Goal: Task Accomplishment & Management: Complete application form

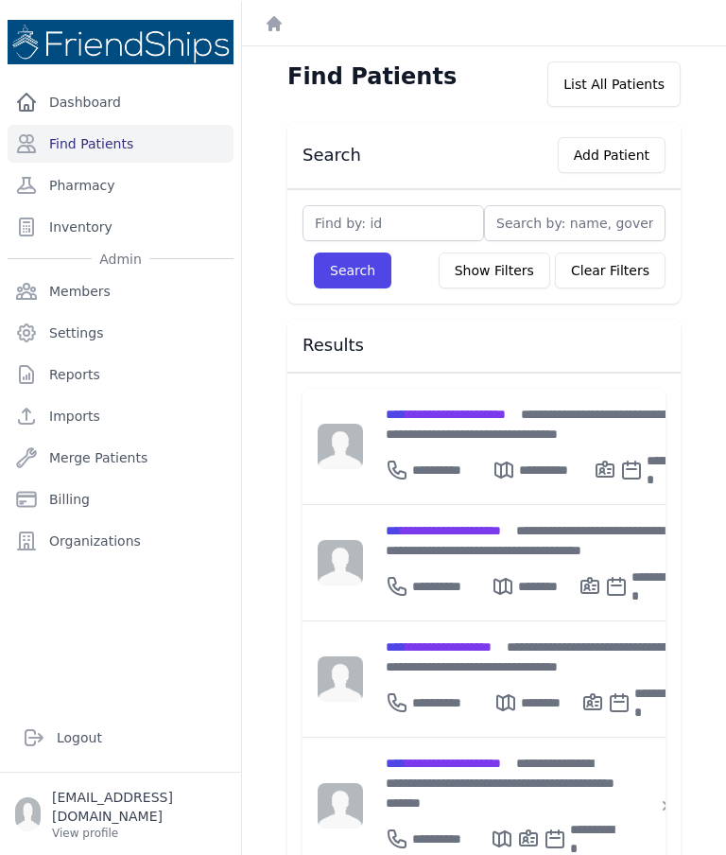
click at [609, 151] on button "Add Patient" at bounding box center [612, 154] width 108 height 36
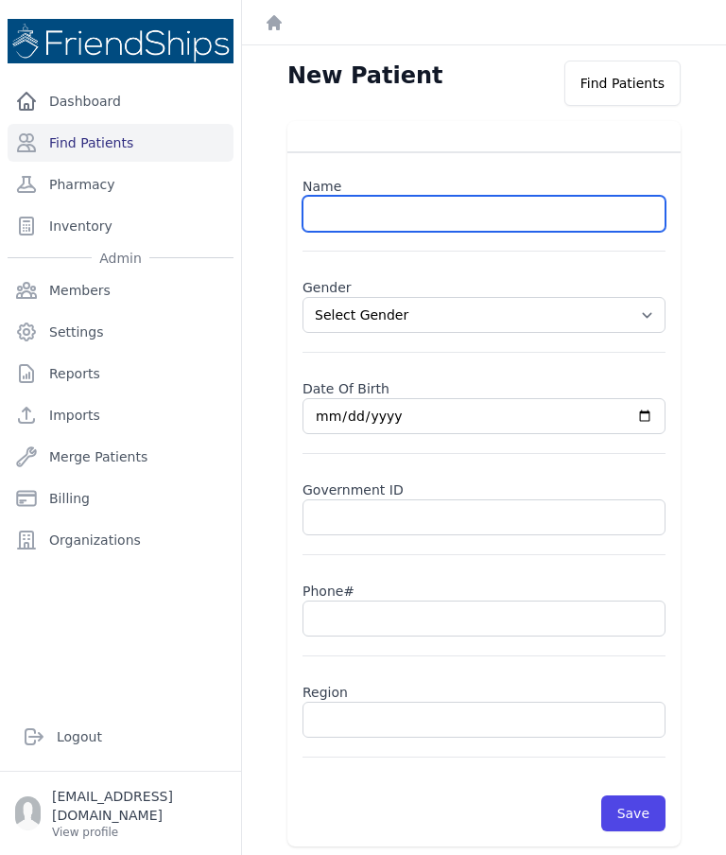
click at [388, 216] on input "text" at bounding box center [484, 214] width 363 height 36
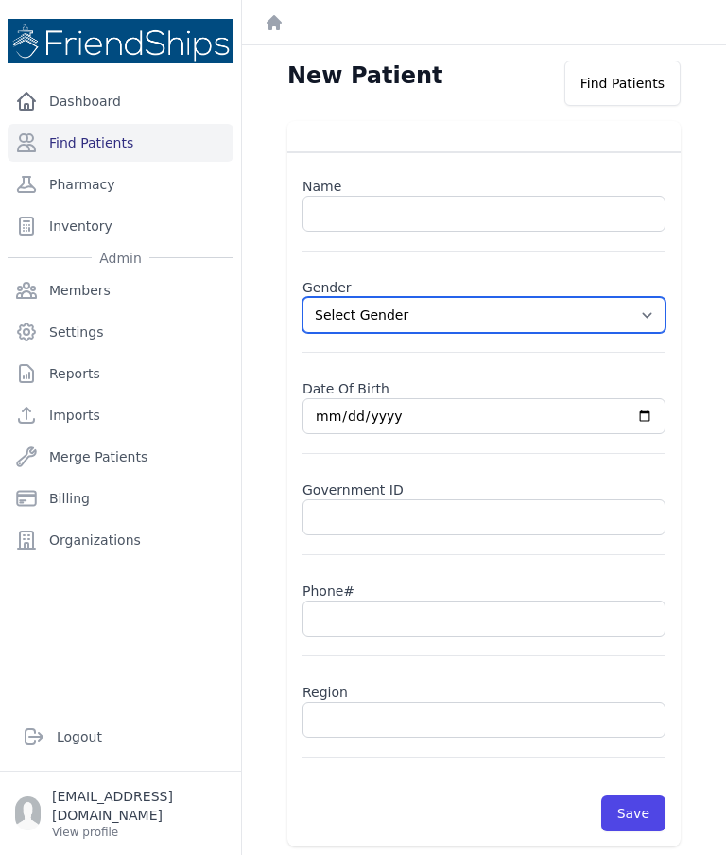
click at [637, 327] on select "Select Gender Male Female" at bounding box center [484, 315] width 363 height 36
select select "male"
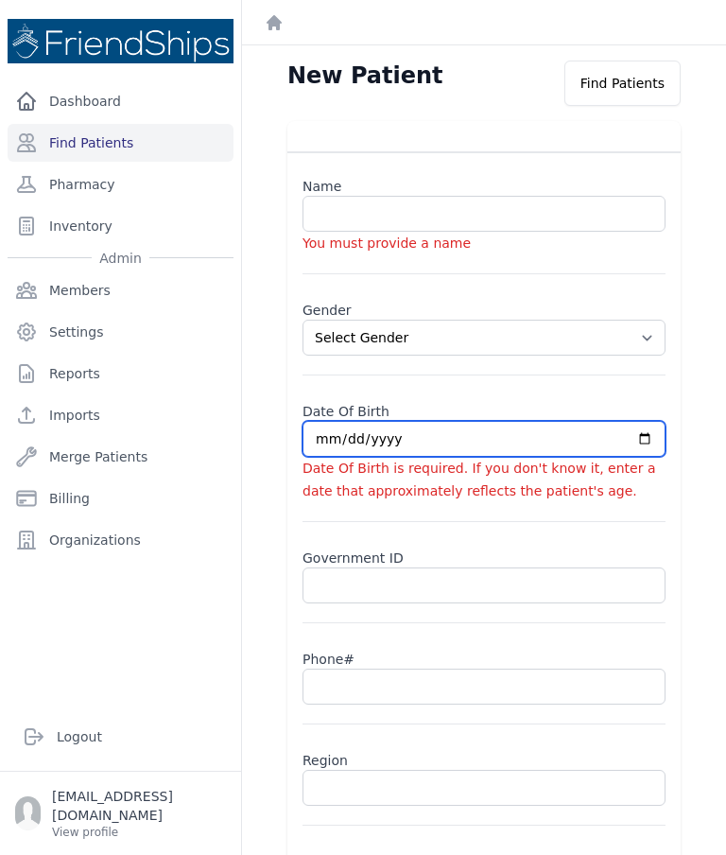
click at [410, 431] on input "date" at bounding box center [484, 439] width 363 height 36
type input "2025-09-21"
select select "male"
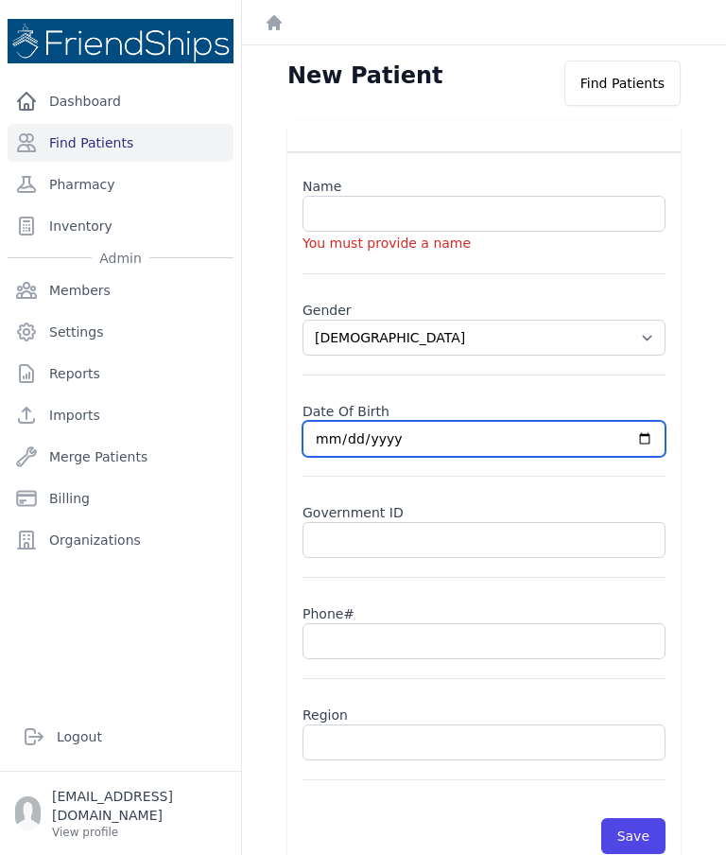
type input "2025-11-21"
select select "male"
type input "2025-03-21"
select select "male"
type input "2018-03-21"
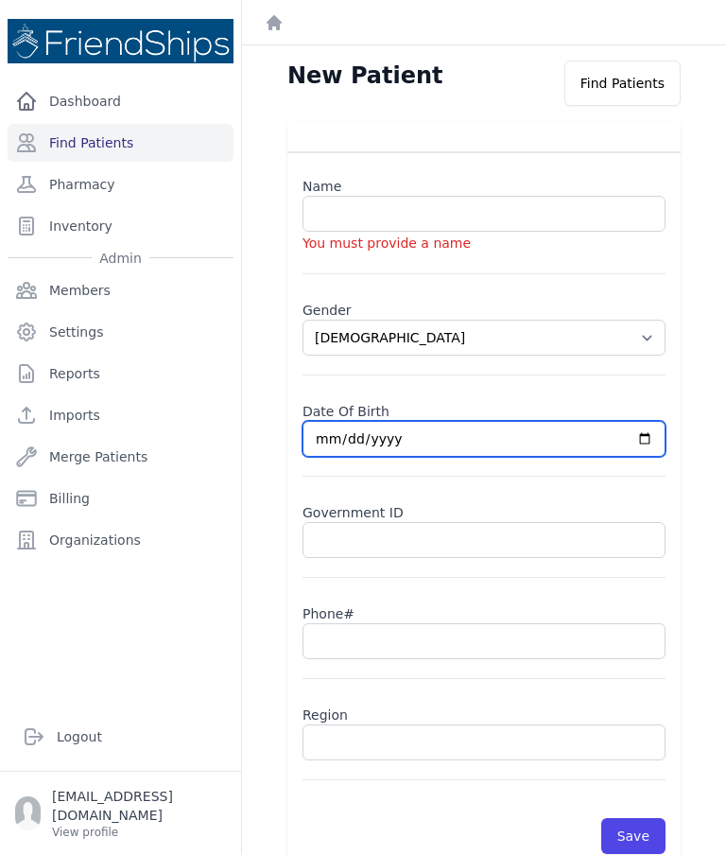
select select "male"
click at [481, 433] on input "2018-03-21" at bounding box center [484, 439] width 363 height 36
type input "2018-03-02"
select select "[DEMOGRAPHIC_DATA]"
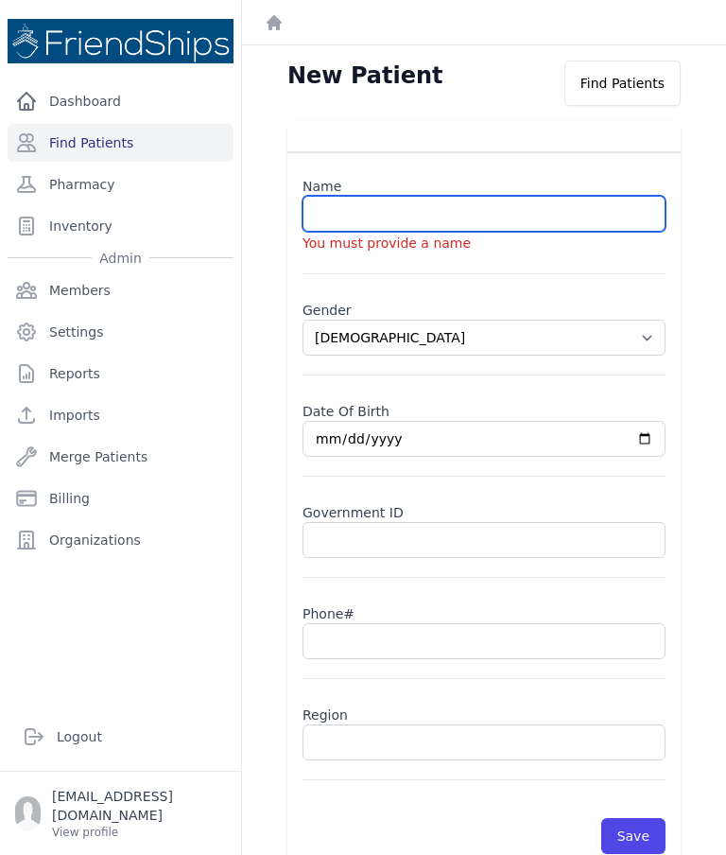
click at [477, 199] on input "text" at bounding box center [484, 214] width 363 height 36
click at [430, 211] on input "Mustafa Mohammed Ahmed" at bounding box center [484, 214] width 363 height 36
click at [509, 206] on input "Mustafa Mohammad Ahmed" at bounding box center [484, 214] width 363 height 36
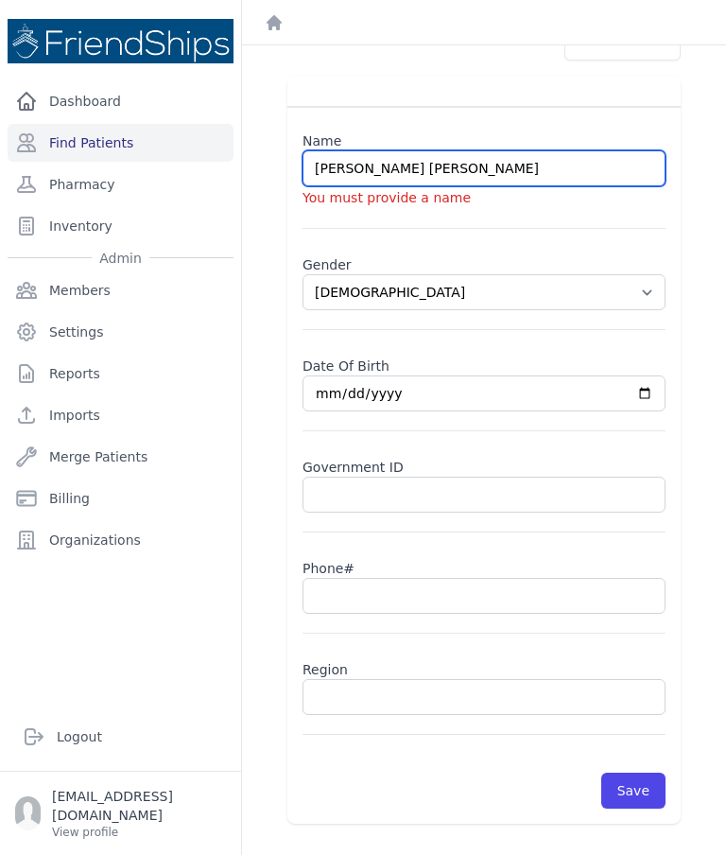
scroll to position [45, 0]
type input "Mustafa Mohammad Ahmad"
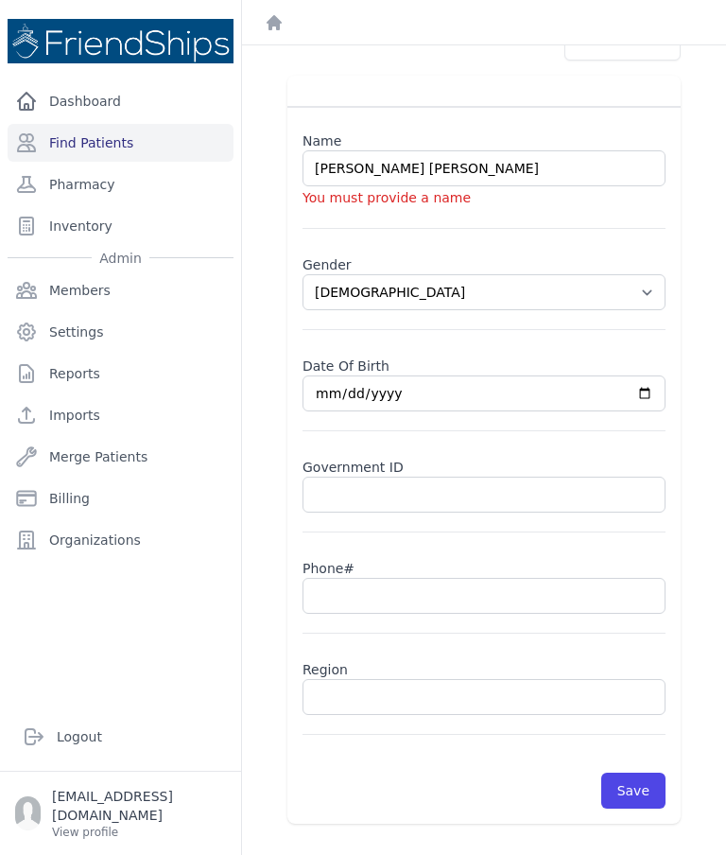
click at [574, 482] on input "text" at bounding box center [484, 495] width 363 height 36
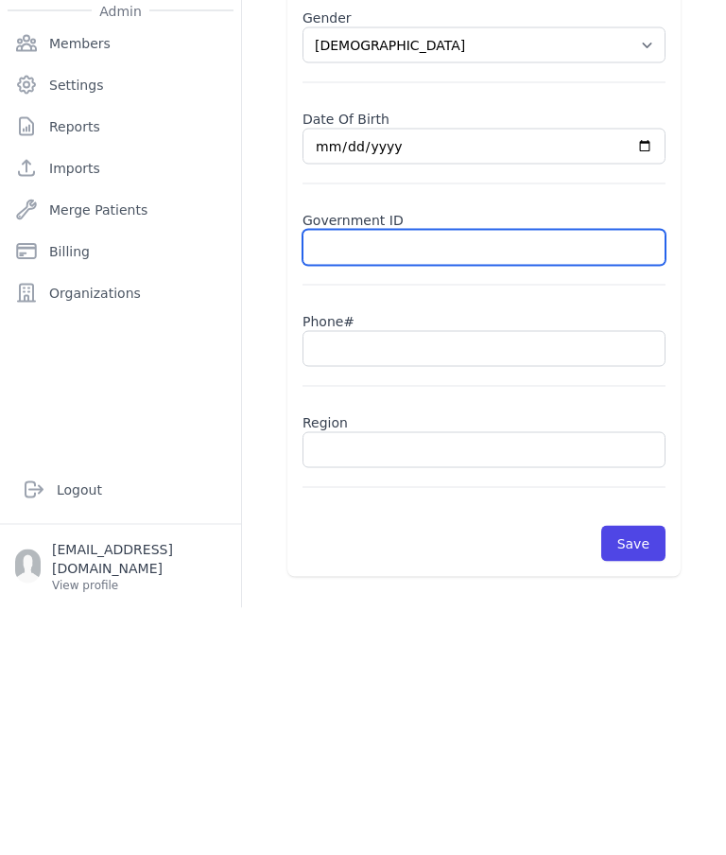
select select "male"
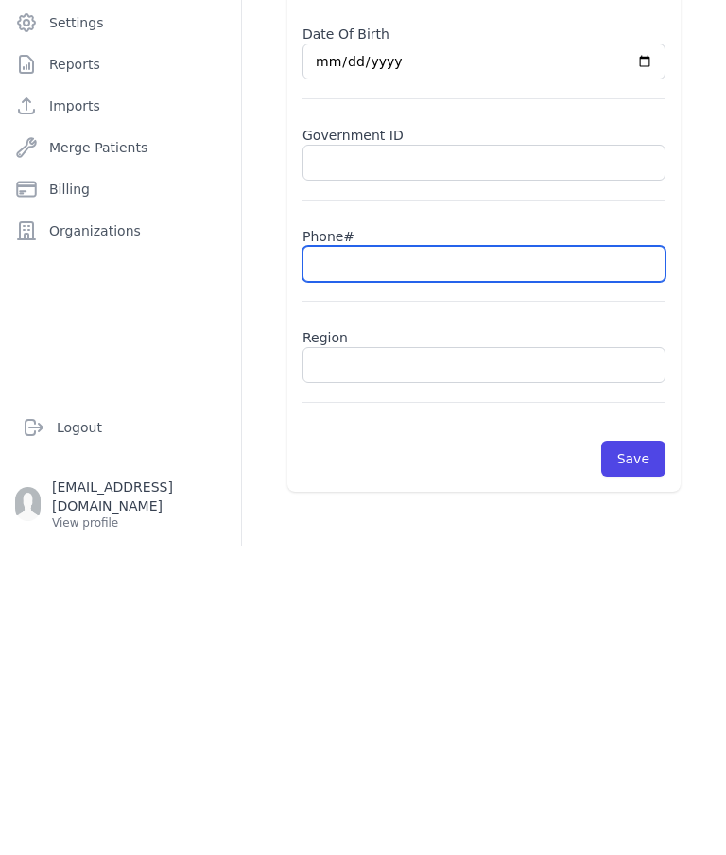
click at [476, 555] on input "text" at bounding box center [484, 573] width 363 height 36
type input "099"
select select "male"
type input "09911"
select select "male"
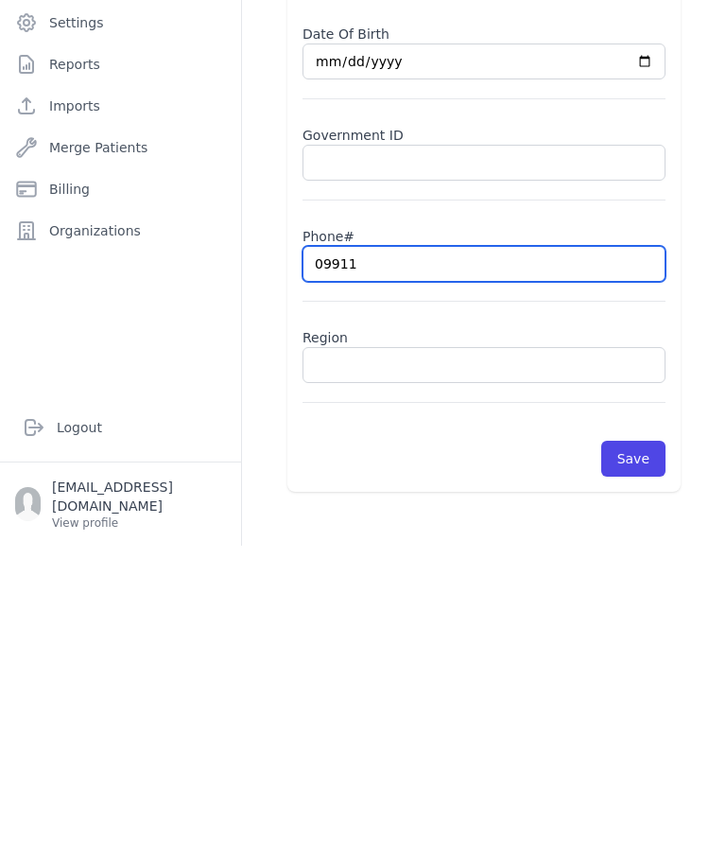
type input "099113"
select select "male"
type input "0991133"
select select "male"
type input "099113320"
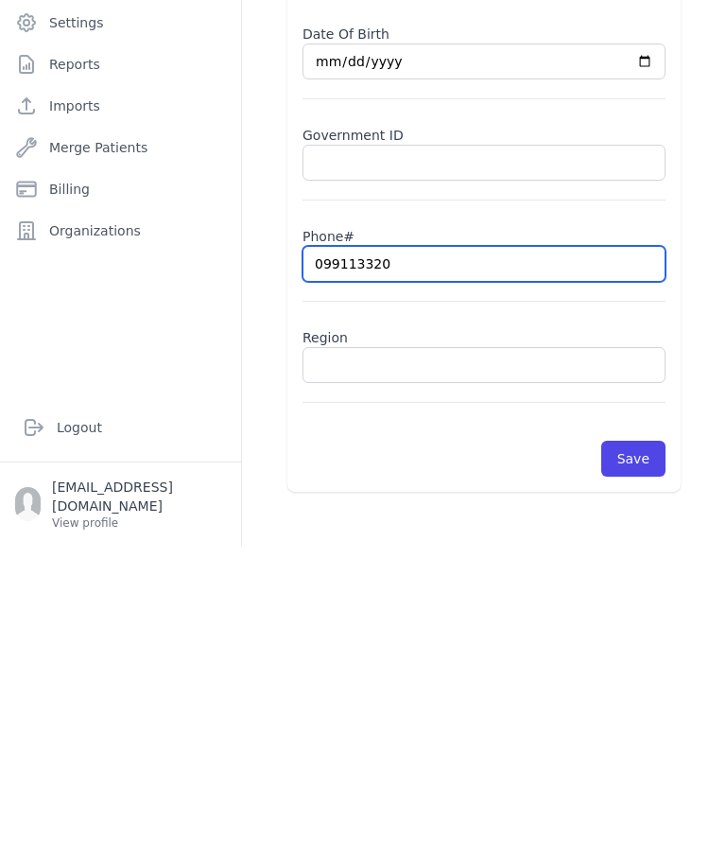
select select "male"
type input "099113320"
click at [494, 454] on input "text" at bounding box center [484, 472] width 363 height 36
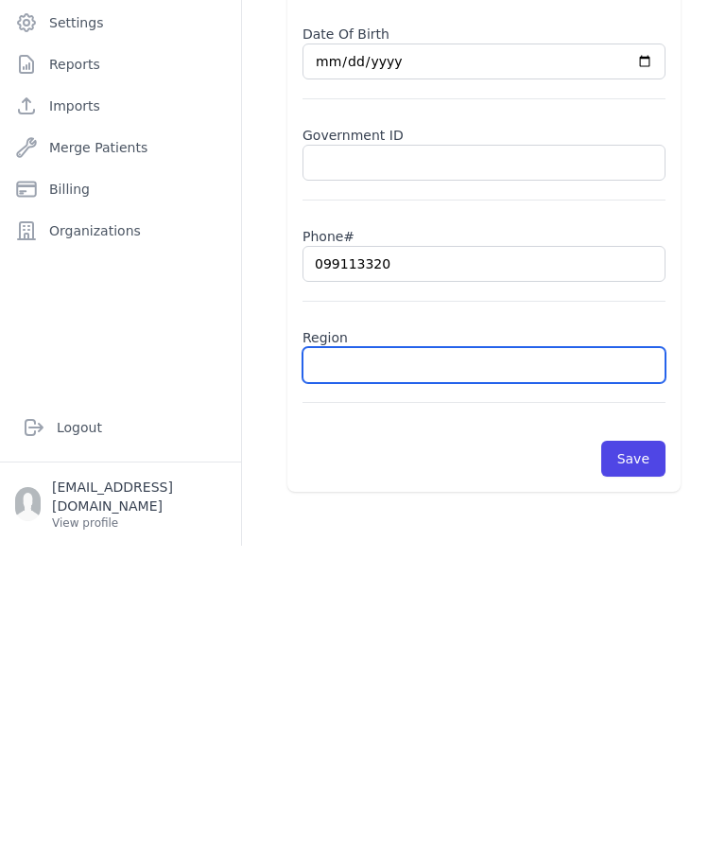
click at [406, 656] on input "text" at bounding box center [484, 674] width 363 height 36
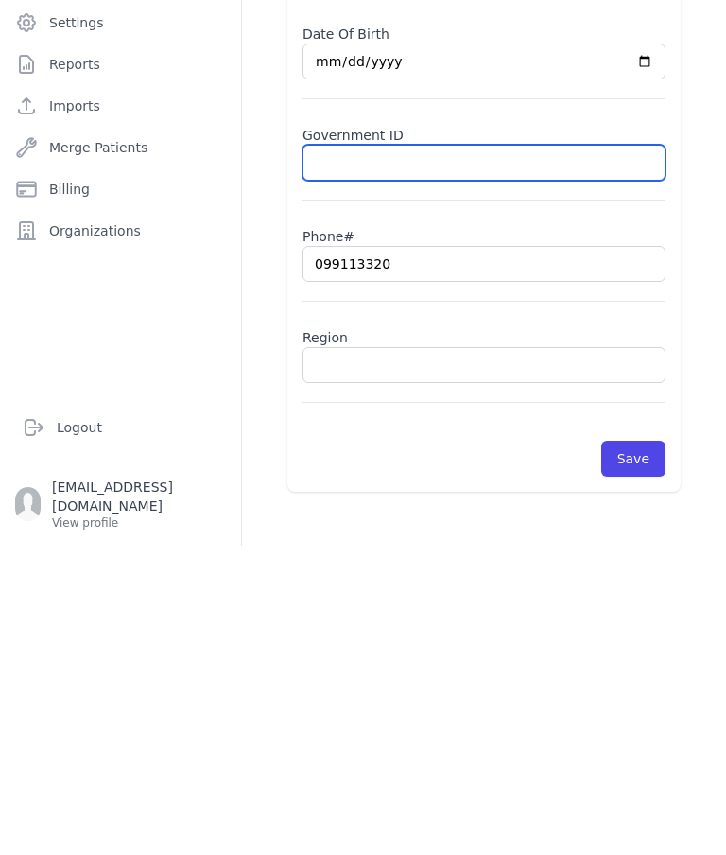
click at [319, 454] on input "text" at bounding box center [484, 472] width 363 height 36
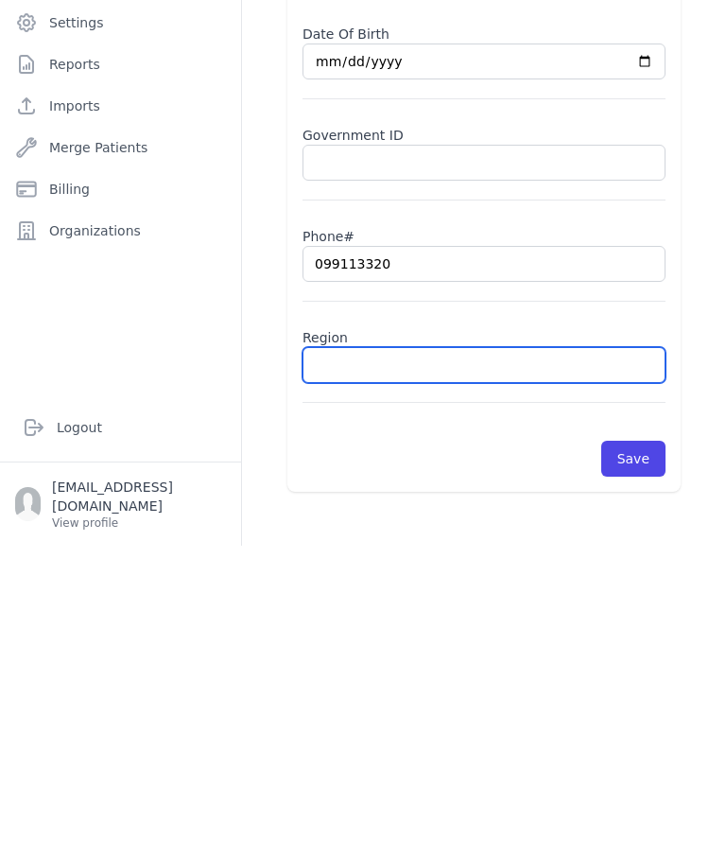
click at [493, 656] on input "text" at bounding box center [484, 674] width 363 height 36
type input "Sa"
select select "male"
type input "Samadani"
select select "male"
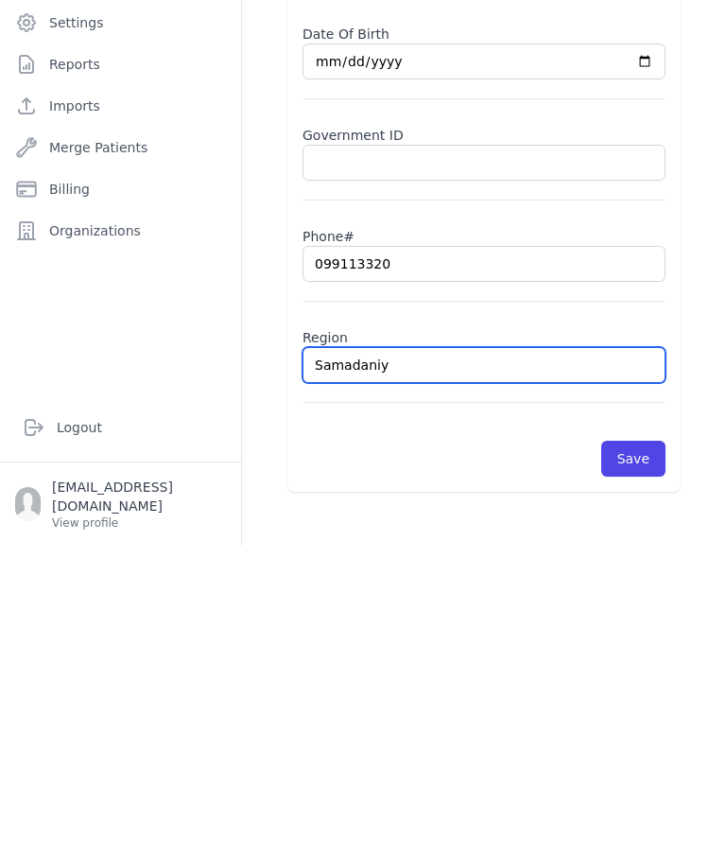
type input "Samadaniyy"
select select "male"
type input "Samadaniyya"
select select "male"
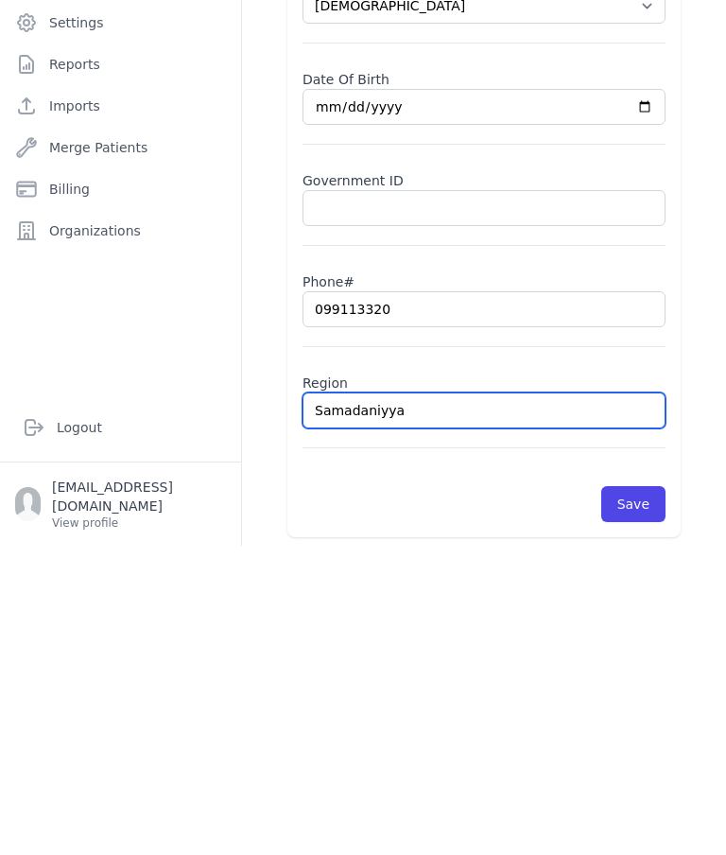
scroll to position [0, 0]
type input "Samadaniyya"
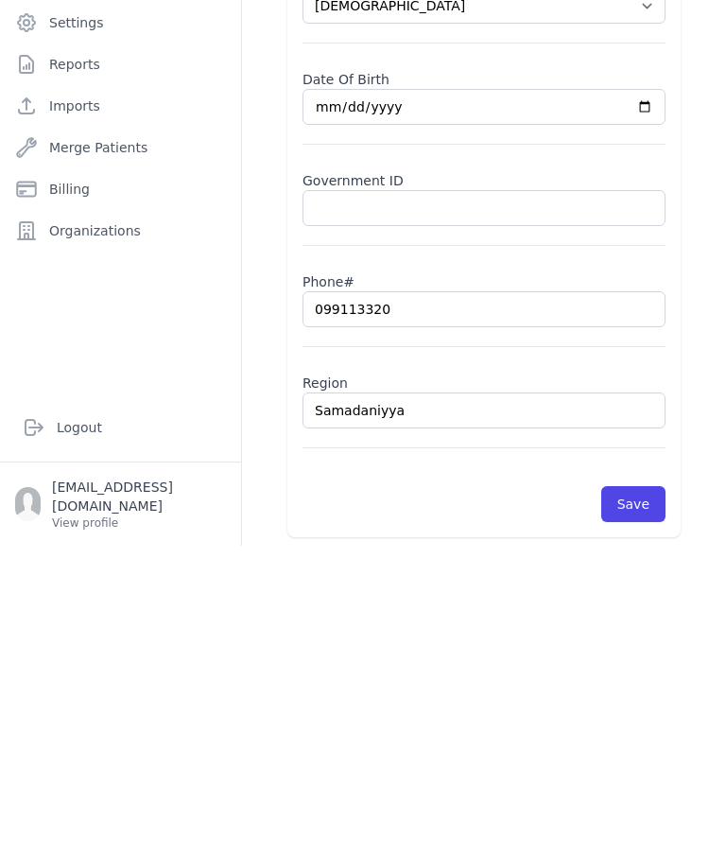
click at [704, 380] on div "Name Mustafa Mohammad Ahmad Gender Select Gender Male Female Date Of Birth 2018…" at bounding box center [484, 483] width 454 height 725
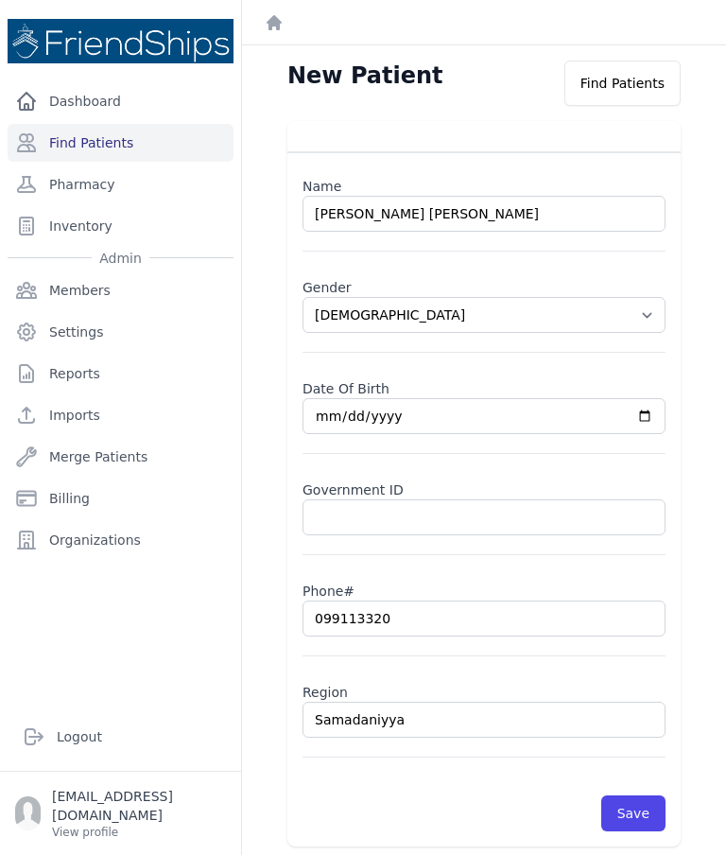
click at [675, 338] on div "Name Mustafa Mohammad Ahmad Gender Select Gender Male Female Date Of Birth 2018…" at bounding box center [484, 499] width 393 height 694
click at [643, 795] on button "Save" at bounding box center [634, 813] width 64 height 36
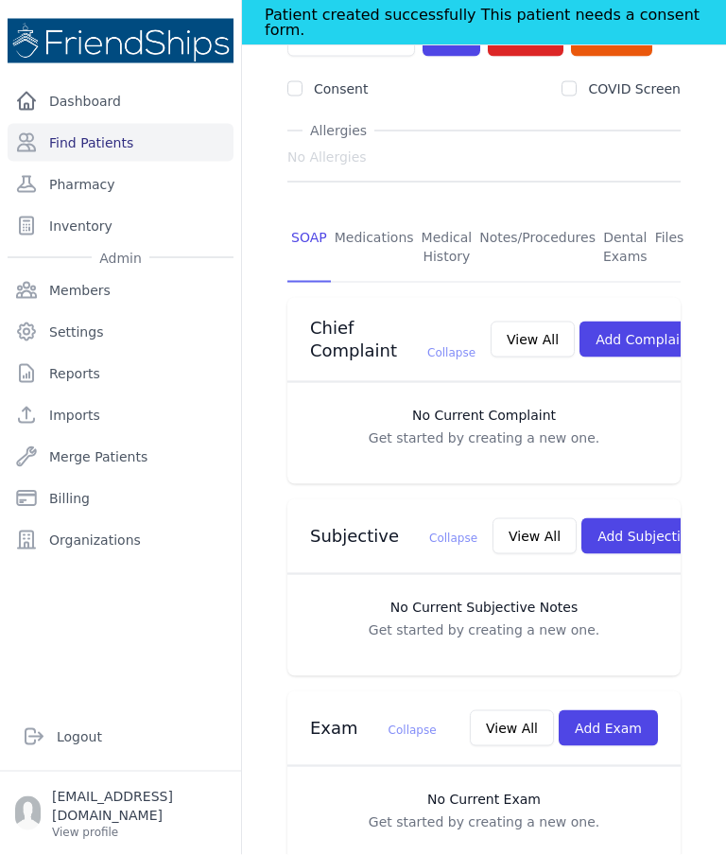
scroll to position [279, 0]
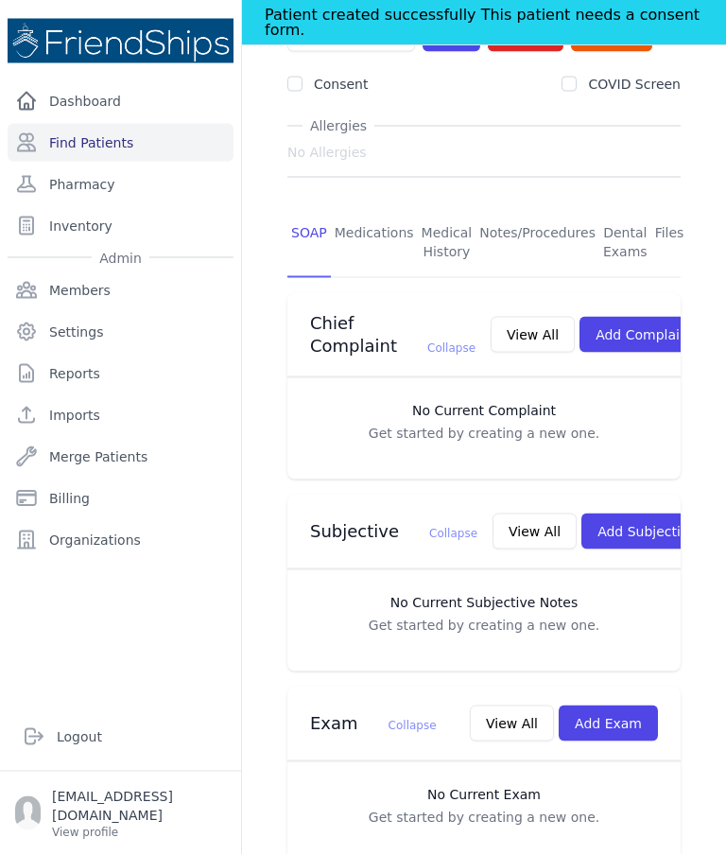
click at [587, 514] on button "Add Subjective" at bounding box center [647, 532] width 131 height 36
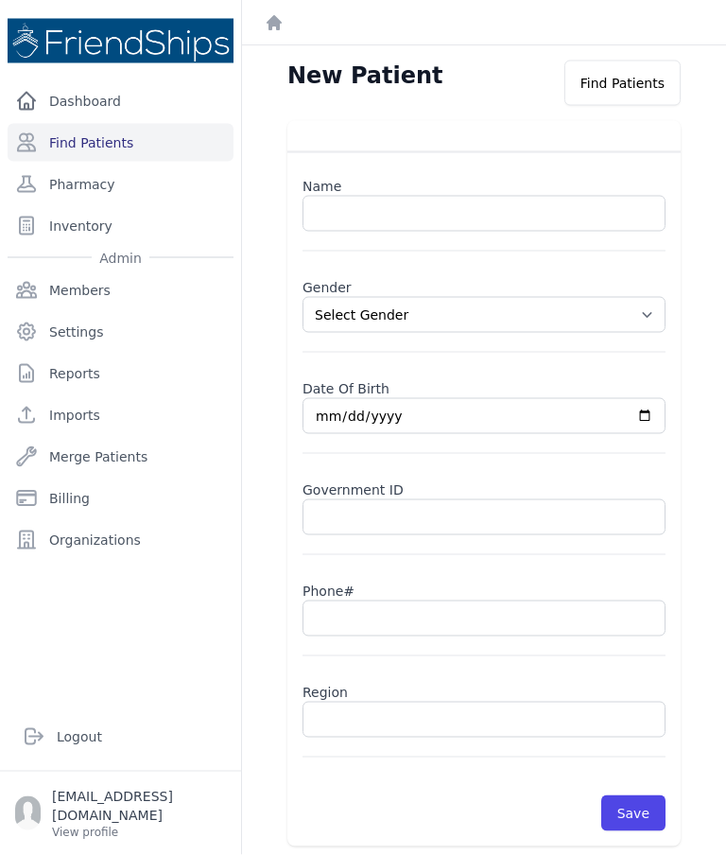
scroll to position [14, 0]
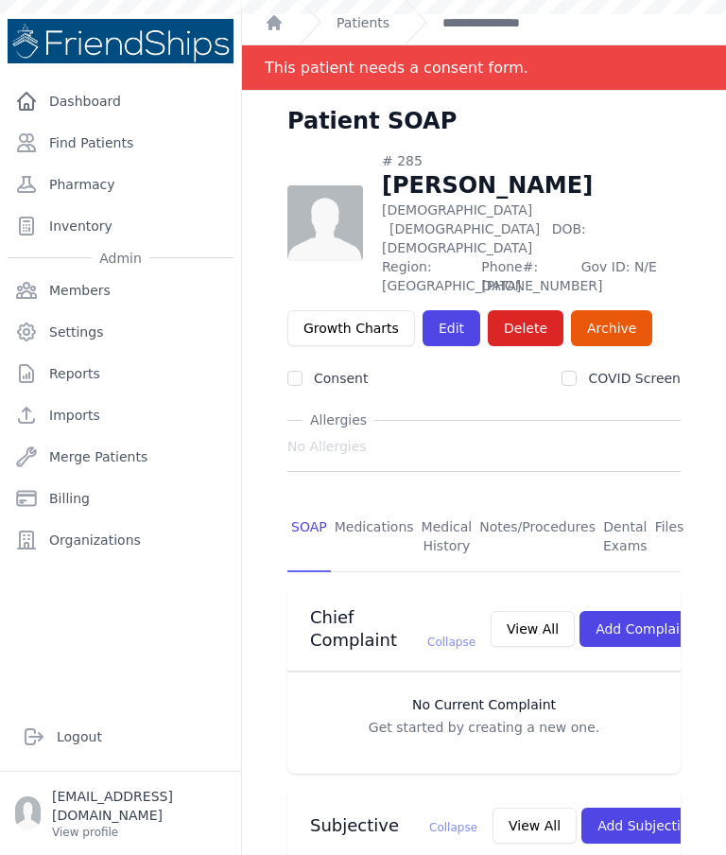
click at [104, 144] on link "Find Patients" at bounding box center [121, 143] width 226 height 38
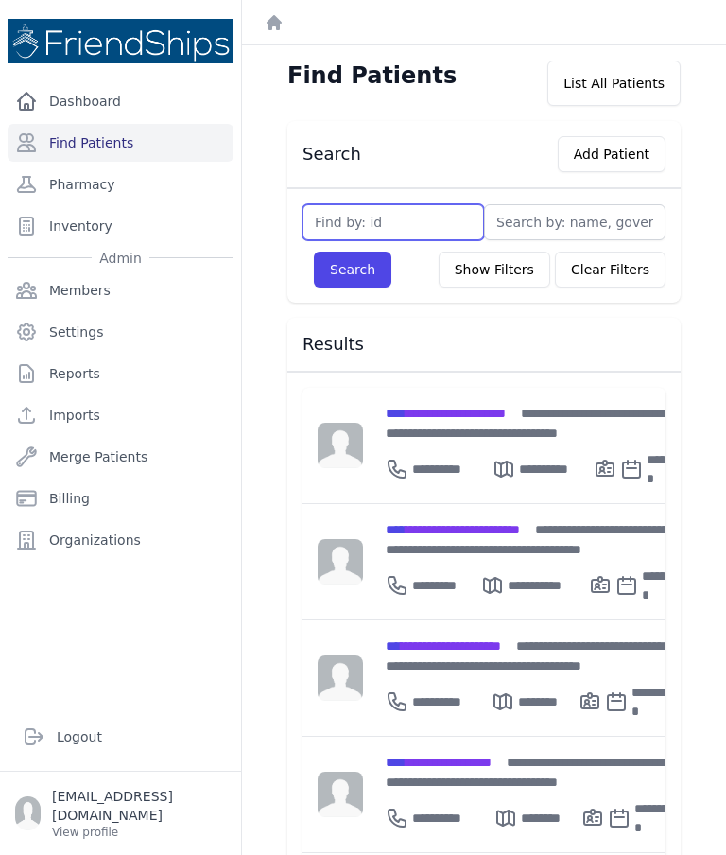
click at [410, 218] on input "text" at bounding box center [394, 222] width 182 height 36
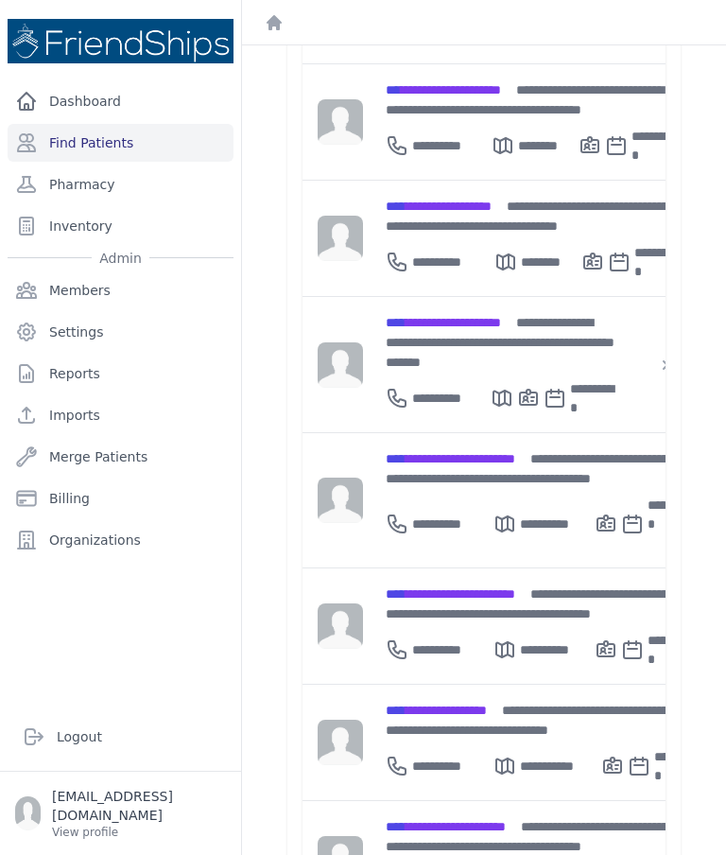
scroll to position [555, 0]
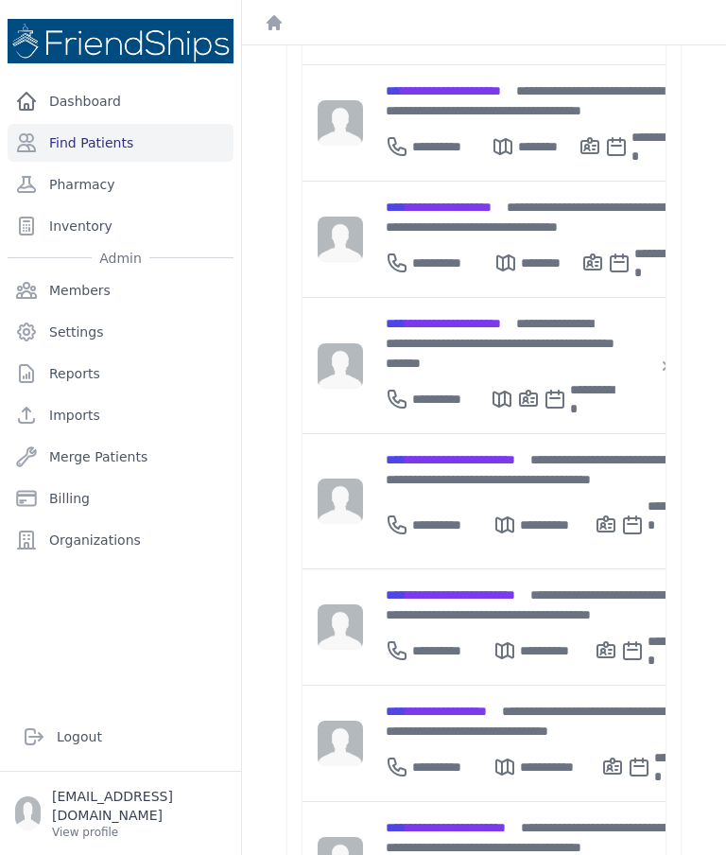
type input "788"
click at [515, 453] on span "**********" at bounding box center [451, 459] width 130 height 13
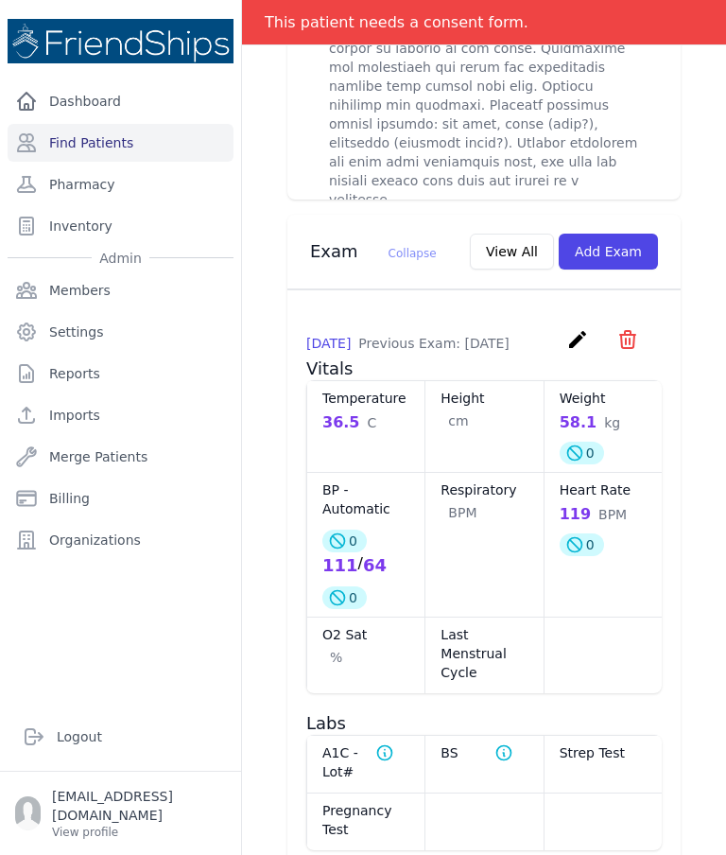
scroll to position [1784, 0]
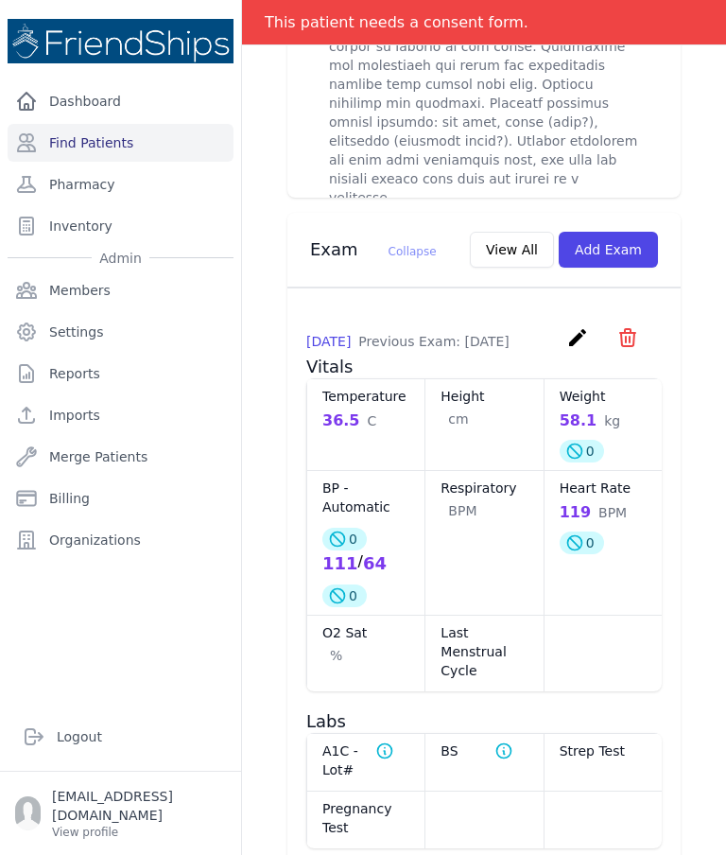
click at [622, 232] on button "Add Exam" at bounding box center [608, 250] width 99 height 36
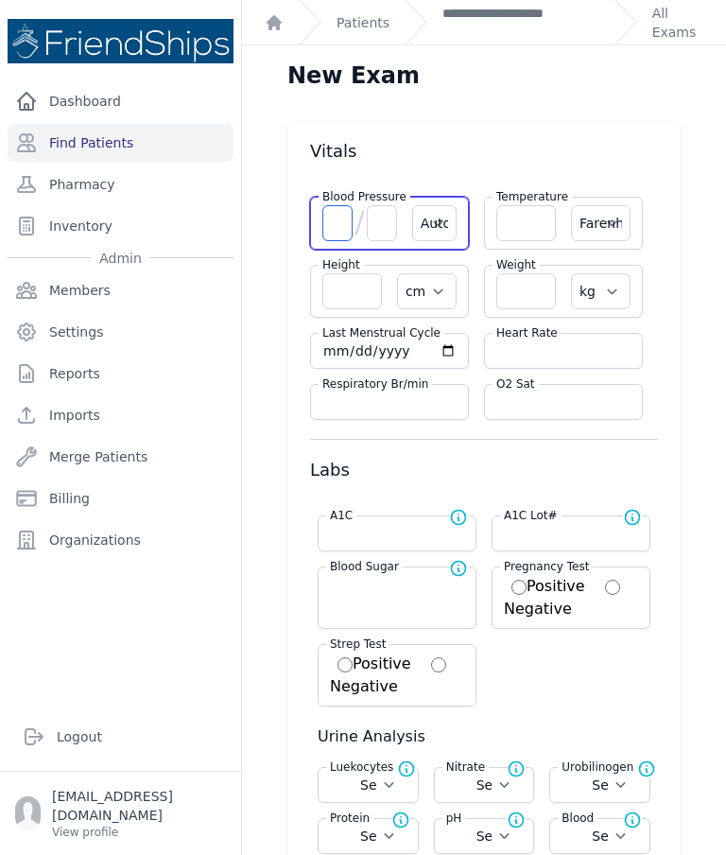
click at [333, 219] on input "number" at bounding box center [338, 223] width 30 height 36
type input "111"
click at [378, 229] on input "number" at bounding box center [382, 223] width 30 height 36
select select "Automatic"
select select "F"
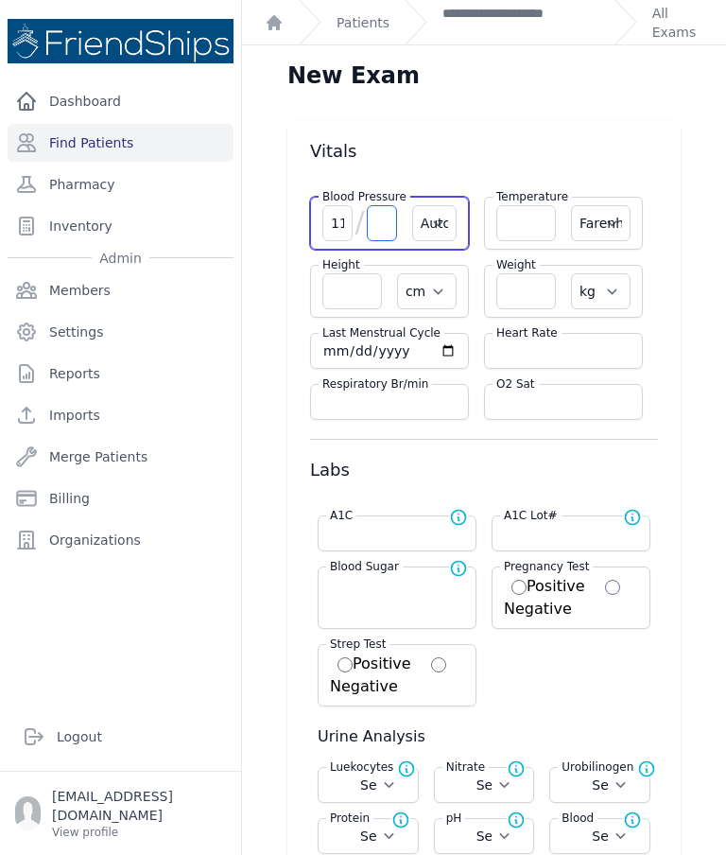
select select "cm"
select select "kg"
select select
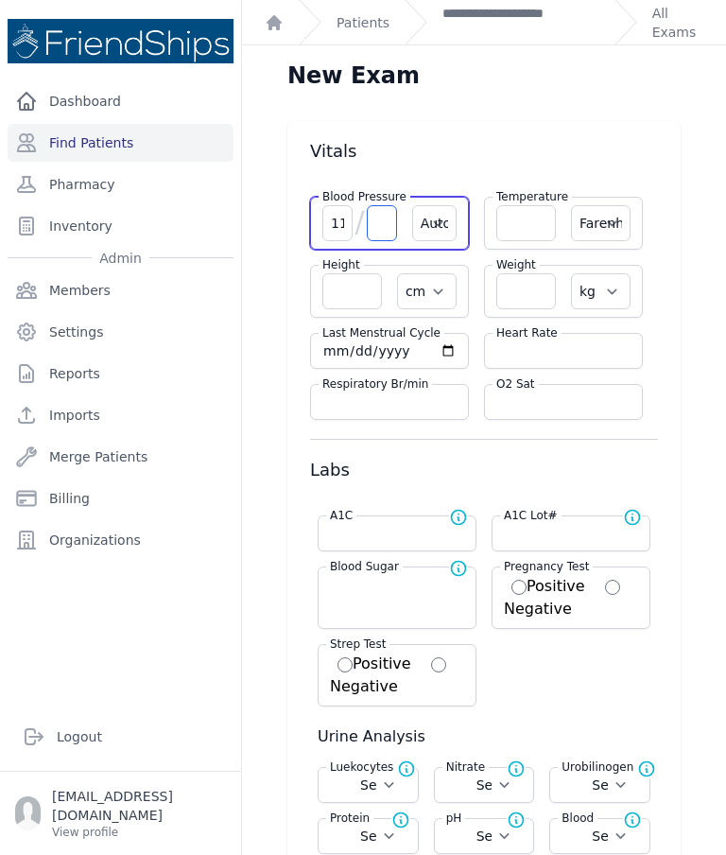
select select
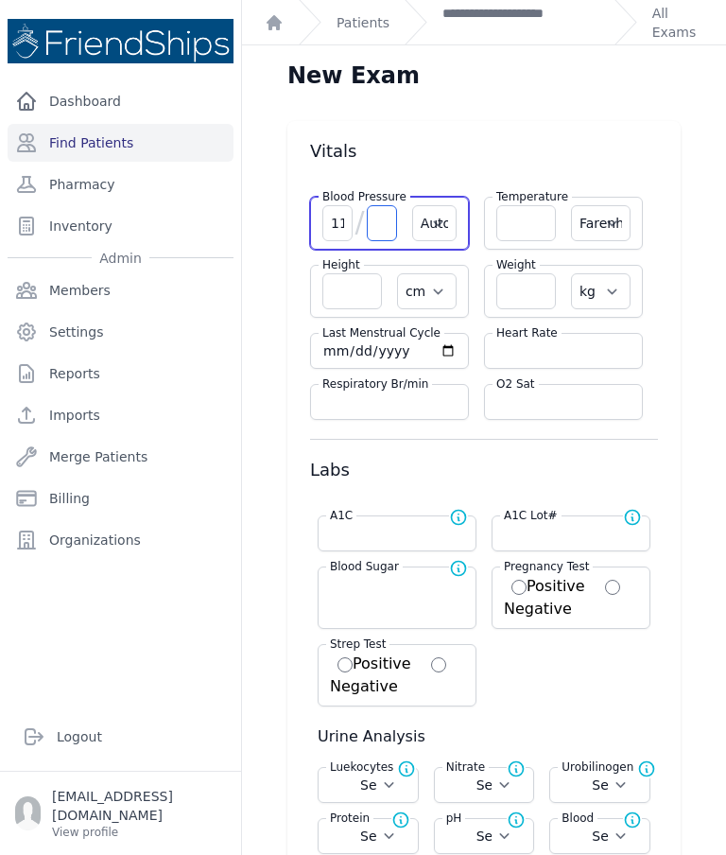
select select
type input "71"
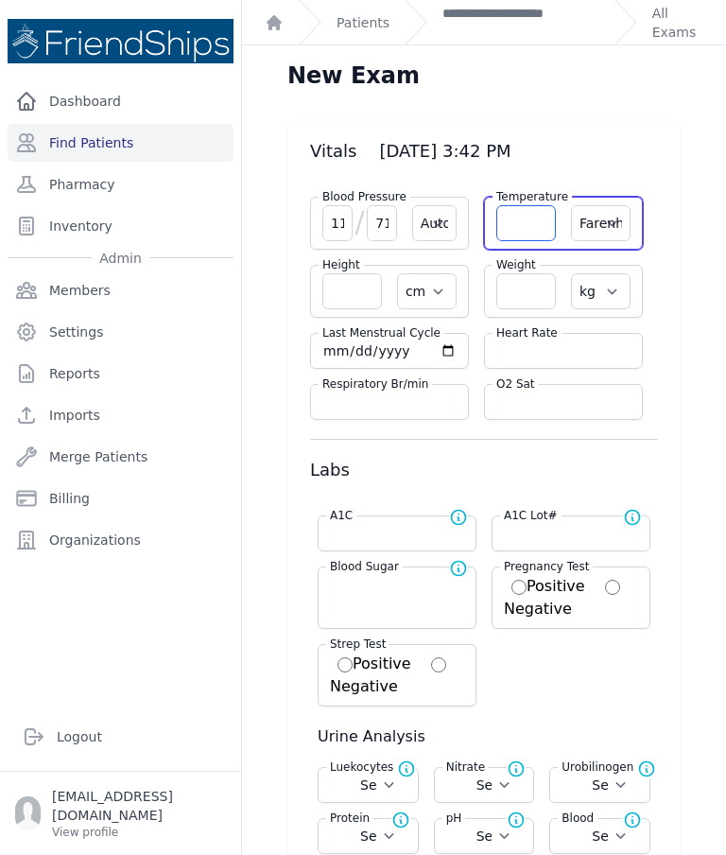
click at [513, 229] on input "number" at bounding box center [527, 223] width 60 height 36
select select "Automatic"
select select "F"
select select "cm"
select select "kg"
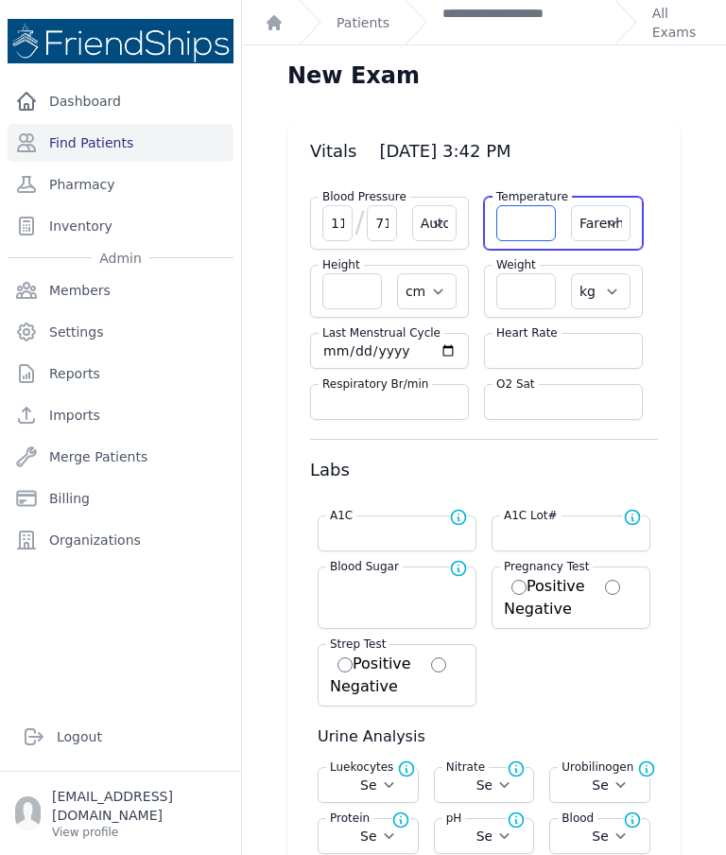
select select
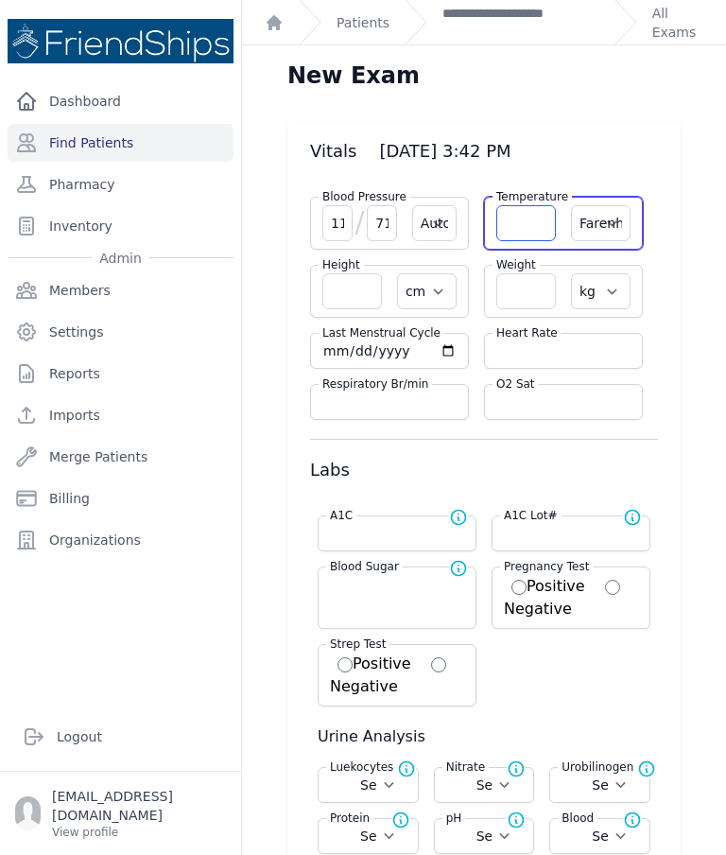
select select
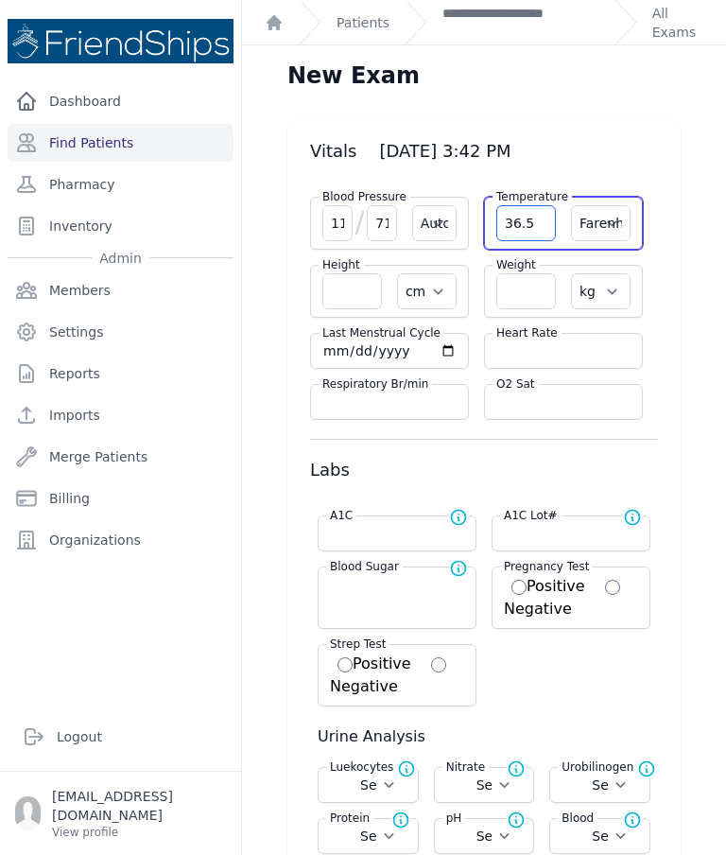
type input "36.5"
click at [613, 213] on select "Farenheit Celcius" at bounding box center [601, 223] width 60 height 36
select select "Automatic"
select select "cm"
select select "kg"
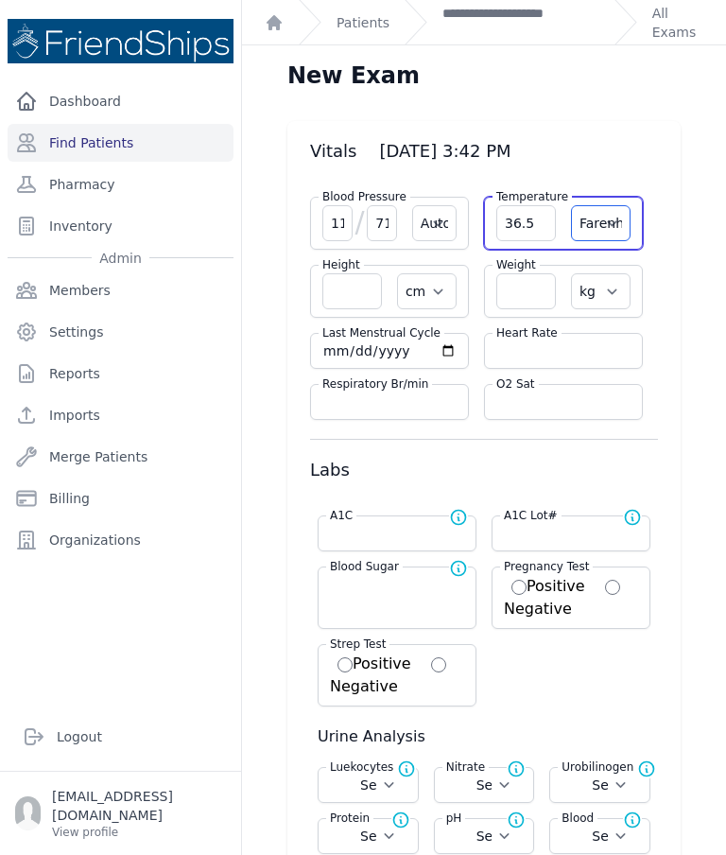
select select
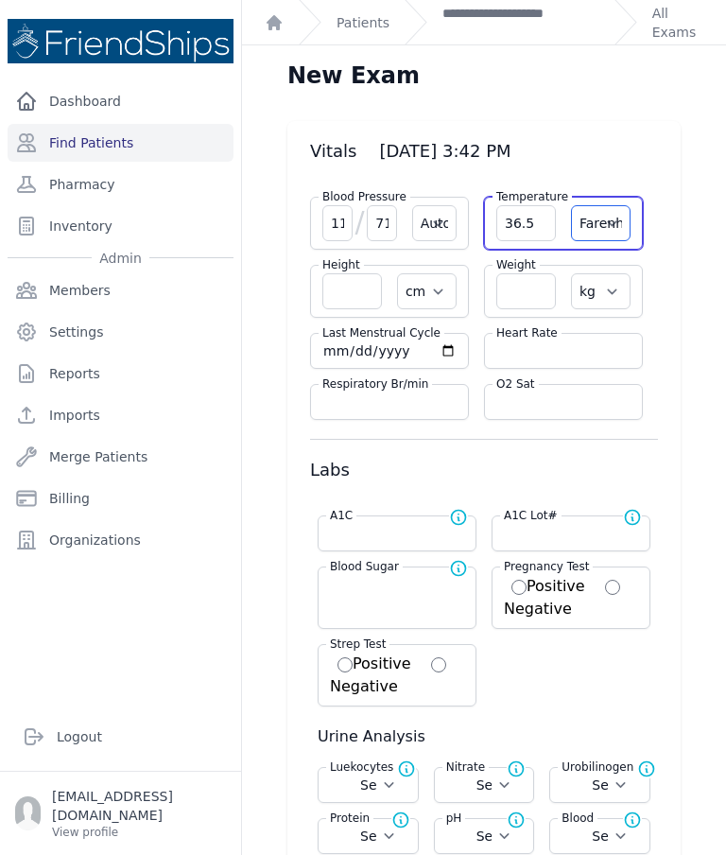
select select
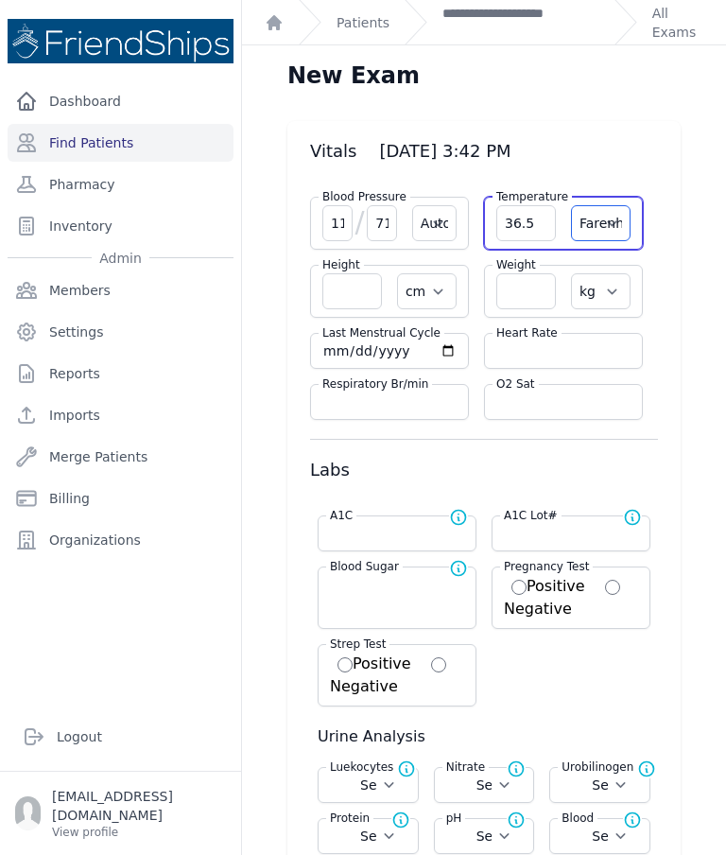
select select "C"
select select "Automatic"
select select "cm"
select select "kg"
select select
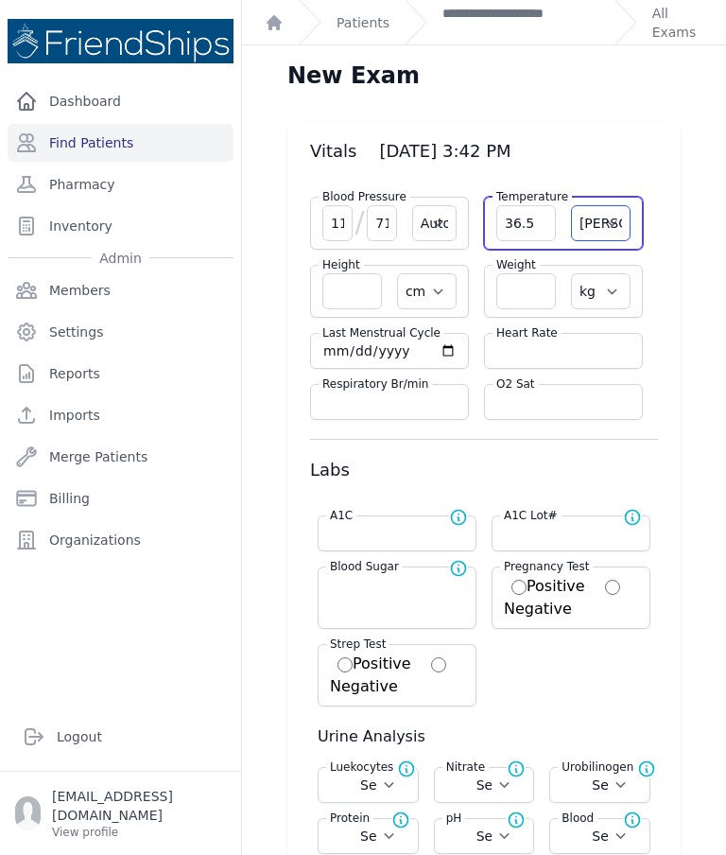
select select
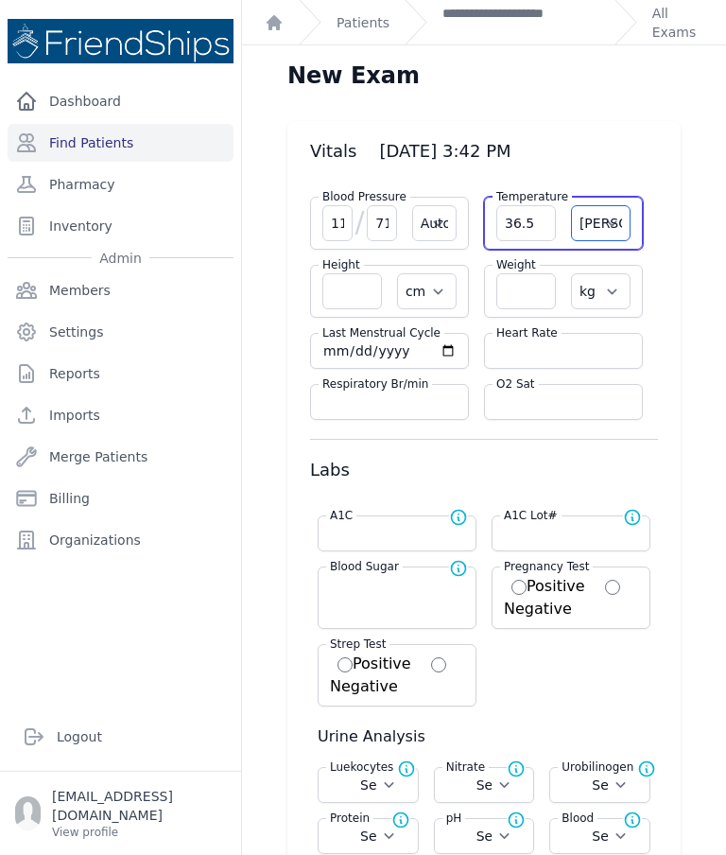
select select
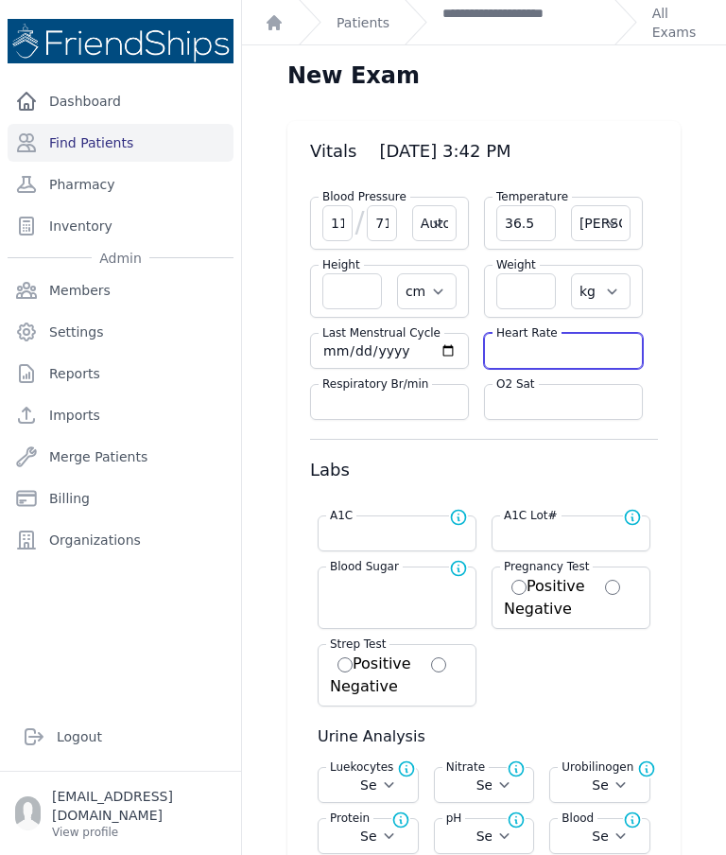
click at [519, 343] on input "number" at bounding box center [564, 350] width 134 height 19
type input "116"
click at [526, 291] on input "number" at bounding box center [527, 291] width 60 height 36
select select "Automatic"
select select "C"
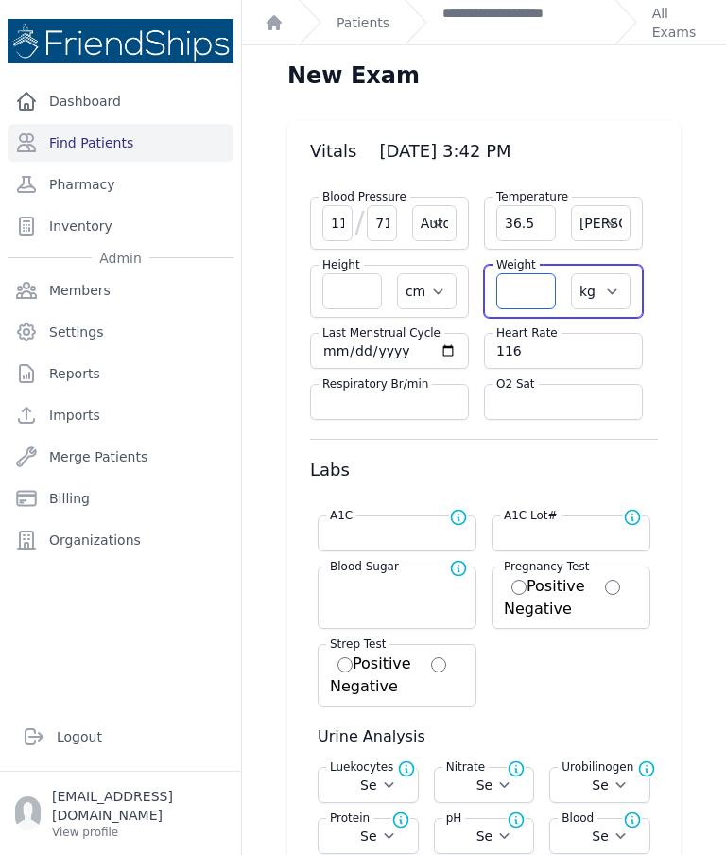
select select "cm"
select select "kg"
select select
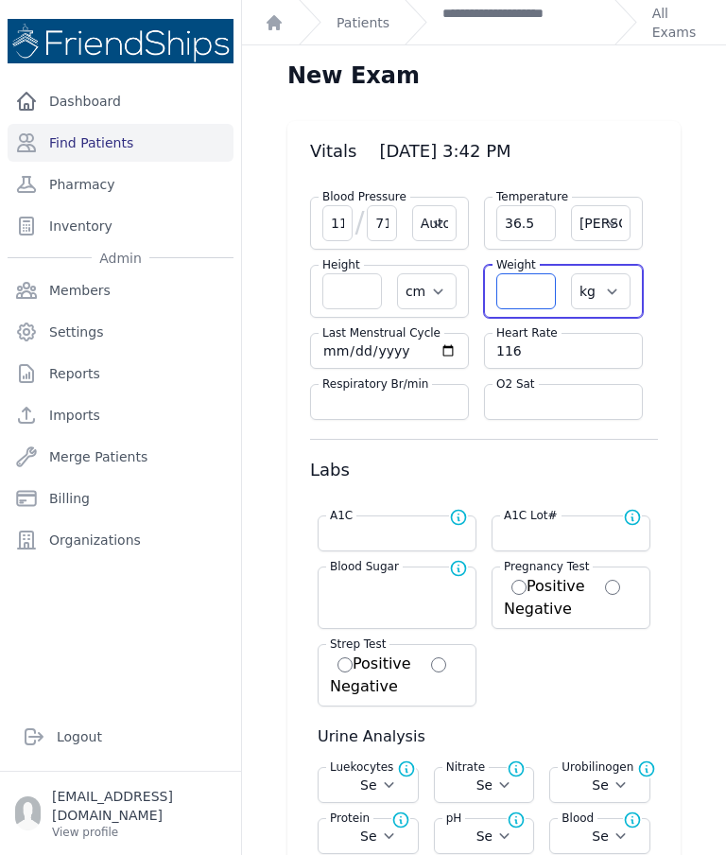
select select
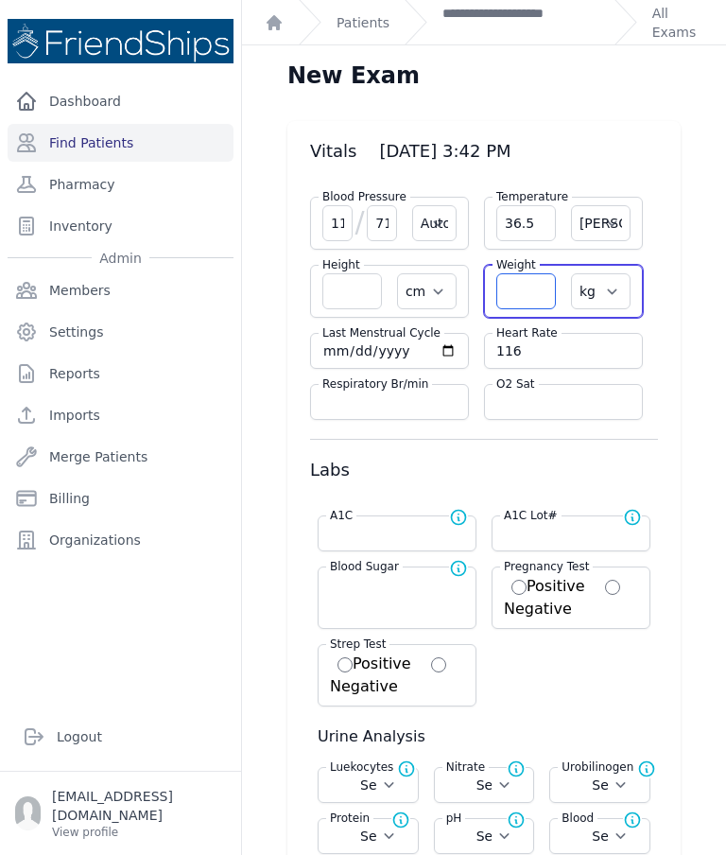
select select
type input "59.1"
select select "Automatic"
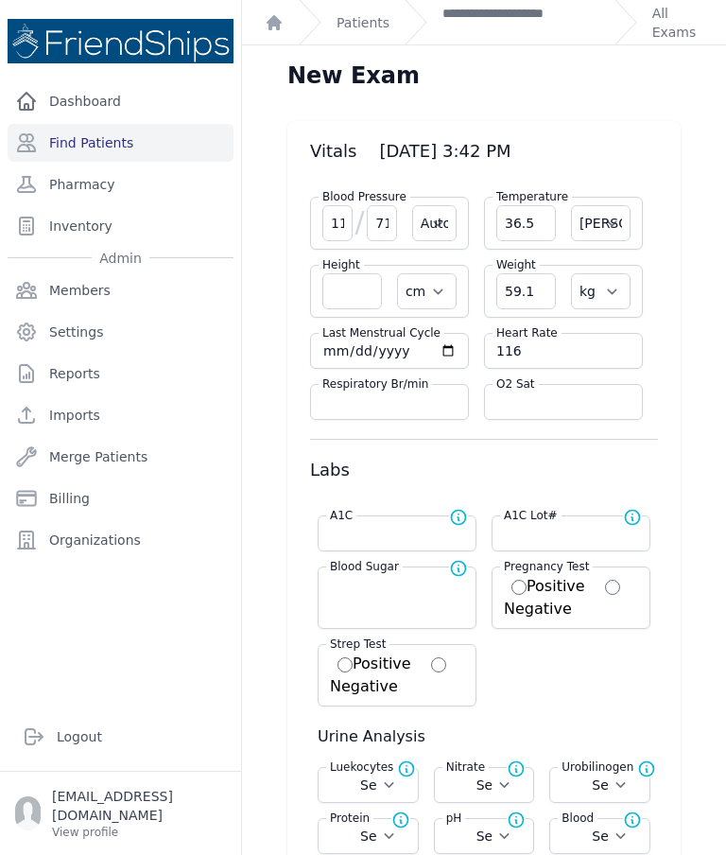
select select "cm"
select select "kg"
select select
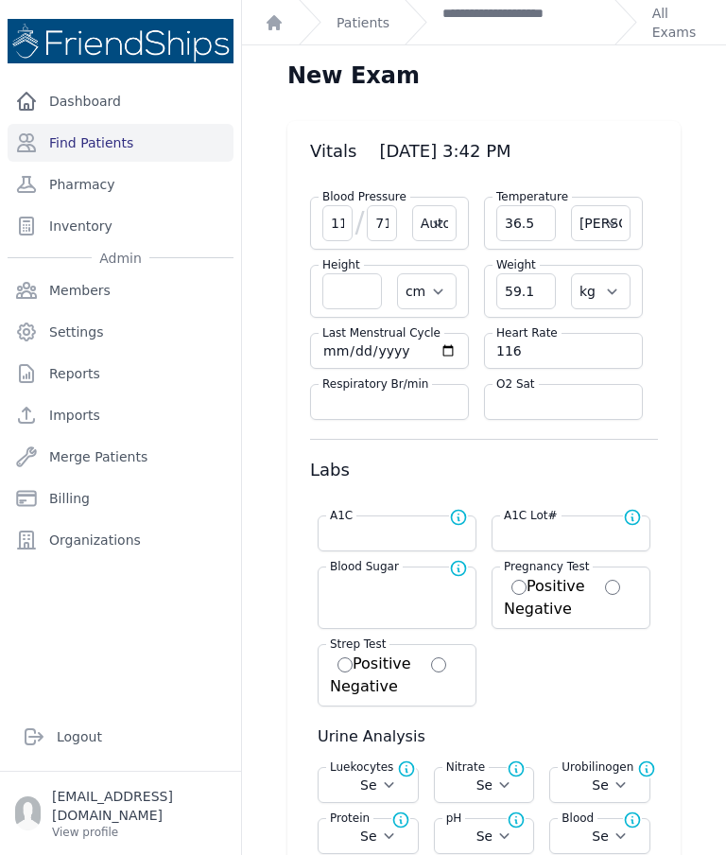
select select
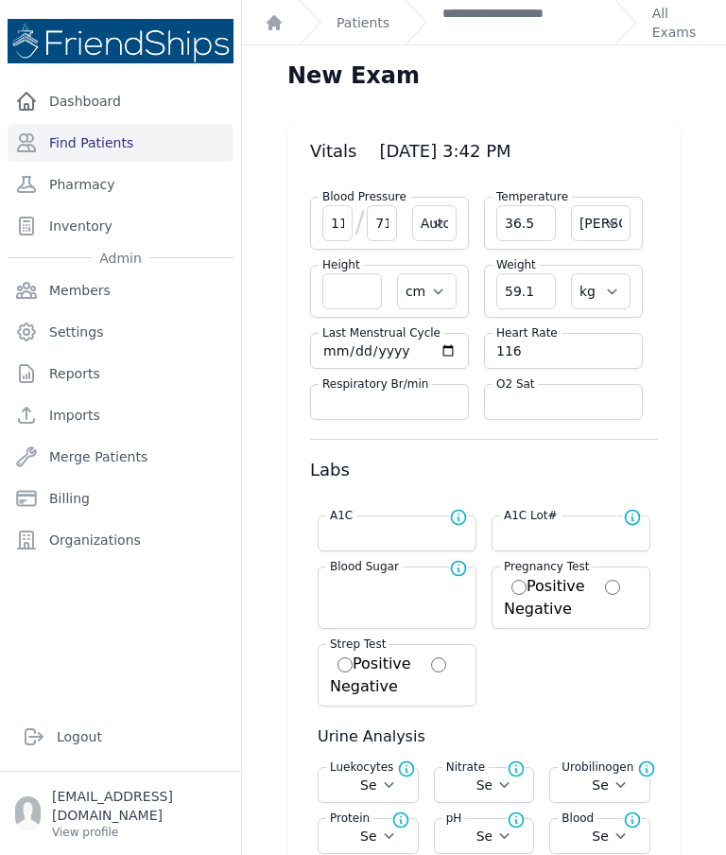
select select
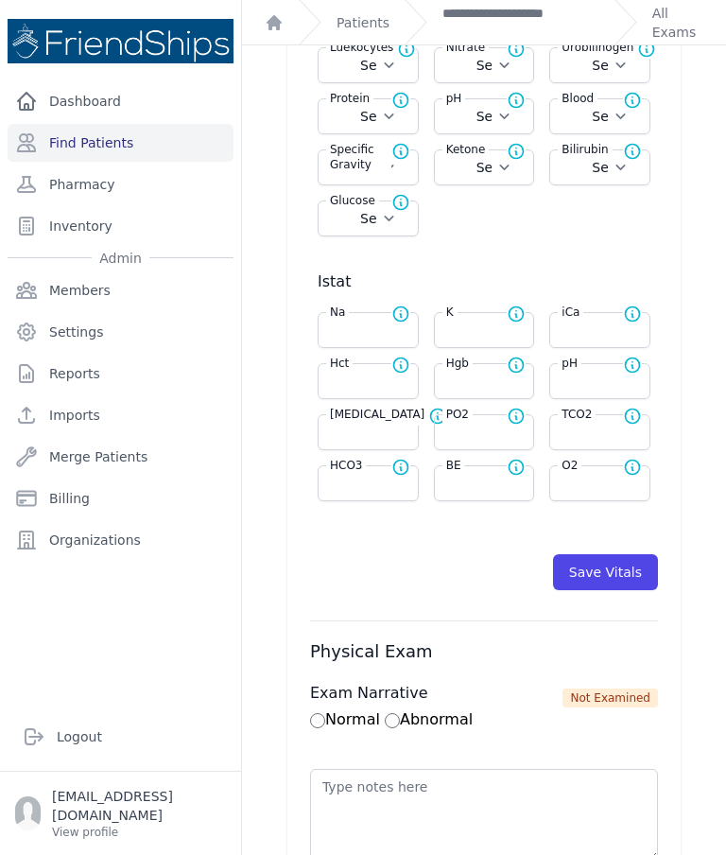
scroll to position [707, 0]
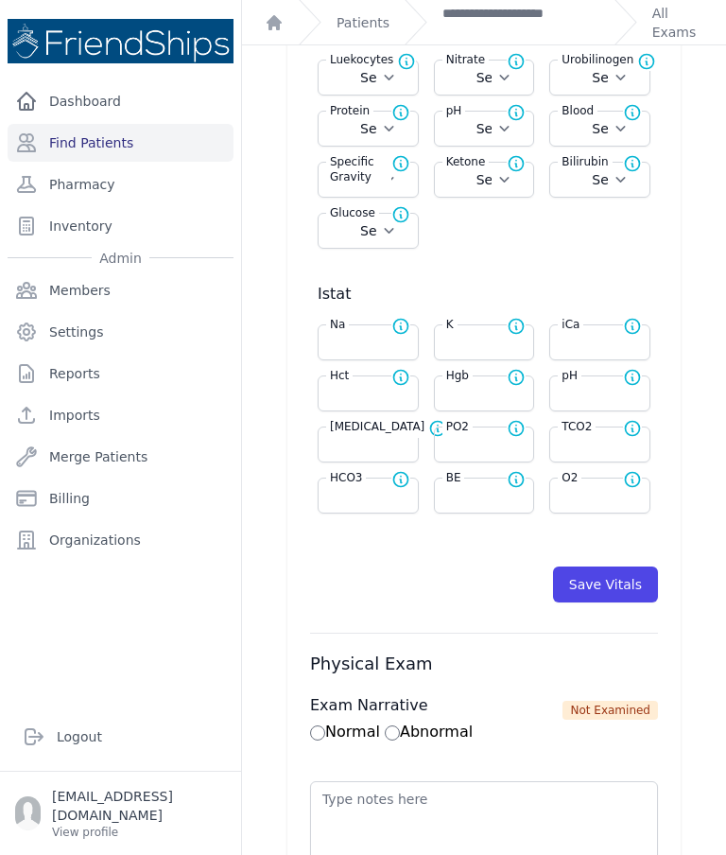
click at [624, 589] on button "Save Vitals" at bounding box center [605, 585] width 105 height 36
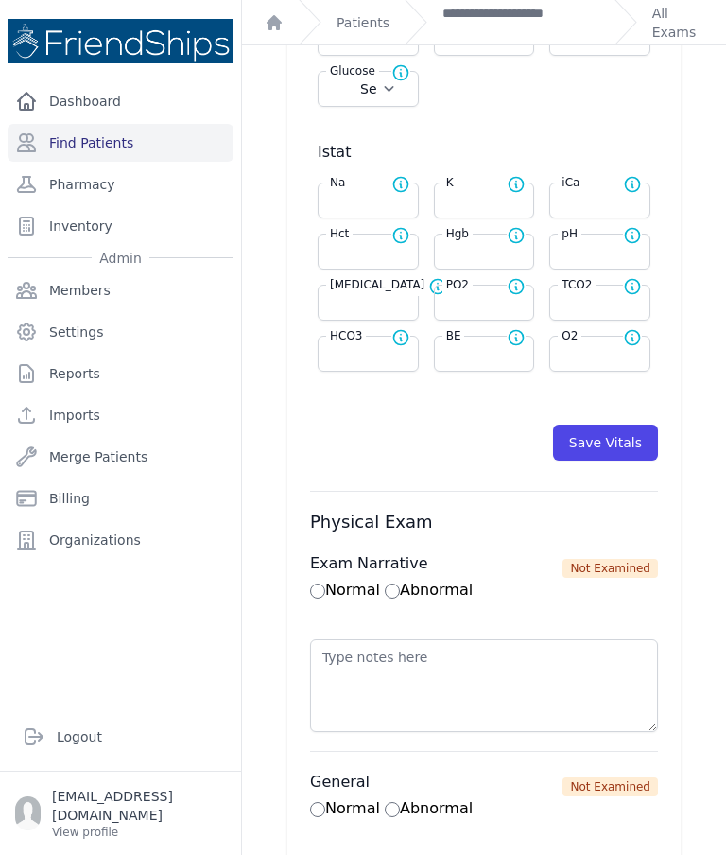
scroll to position [866, 0]
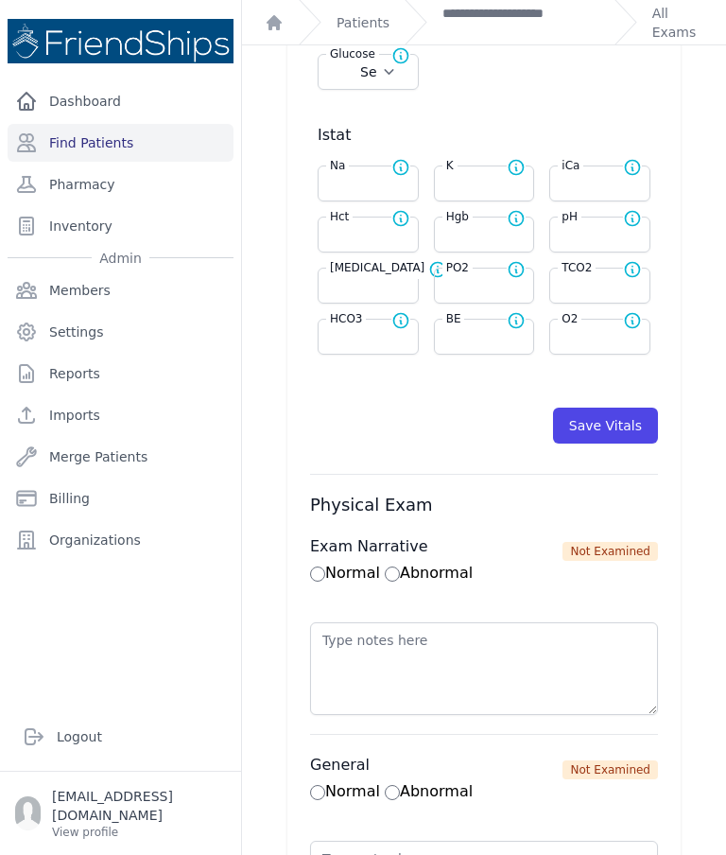
click at [618, 437] on button "Save Vitals" at bounding box center [605, 426] width 105 height 36
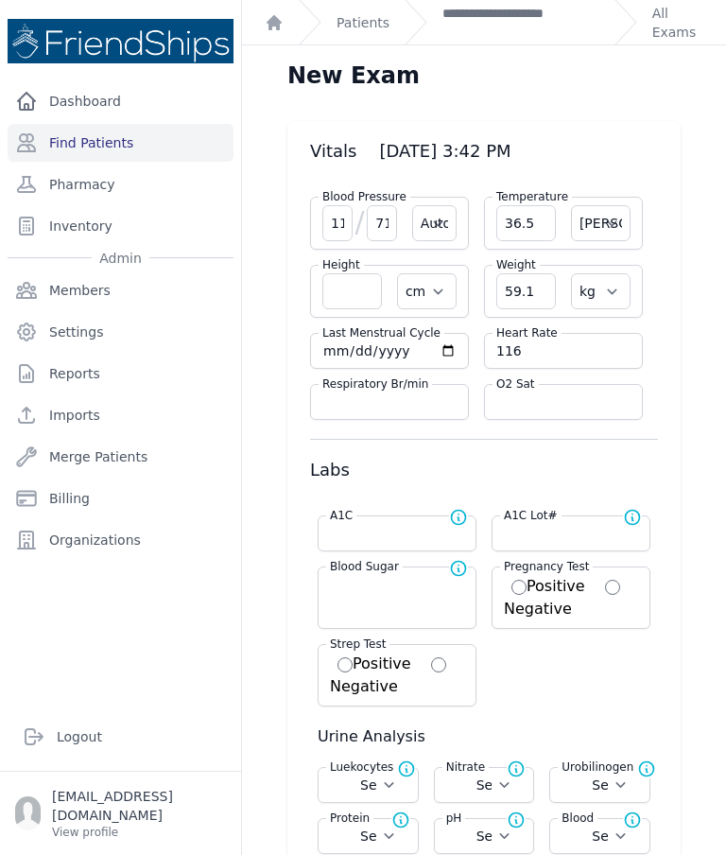
click at [517, 29] on link "**********" at bounding box center [521, 23] width 157 height 38
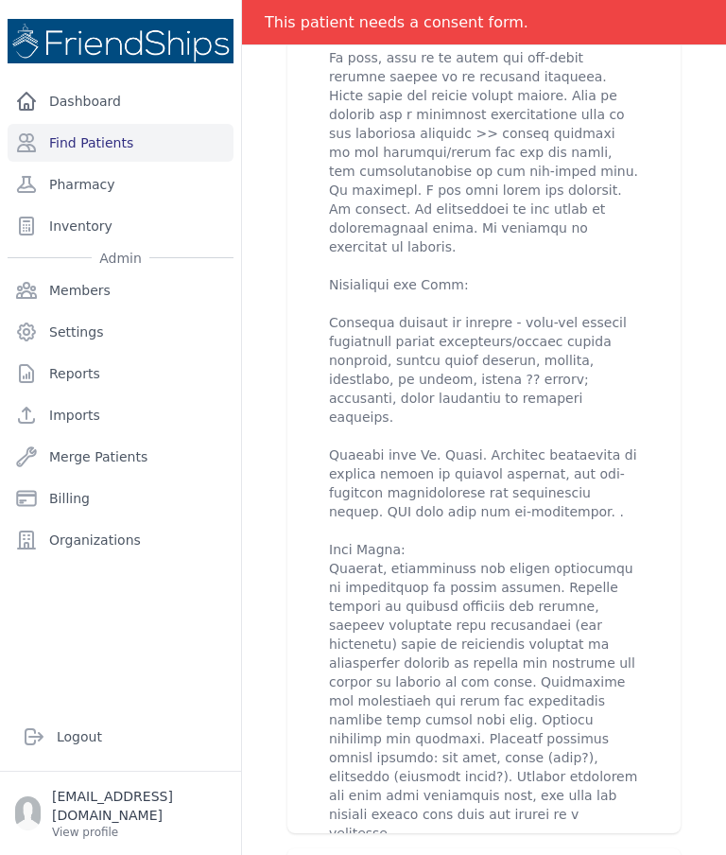
scroll to position [1147, 0]
click at [672, 547] on div "2025-Sep-18 4:23 PM create ​ Are you sure? This action cannot be undone! Confir…" at bounding box center [484, 316] width 393 height 1229
click at [492, 401] on p at bounding box center [484, 324] width 310 height 1154
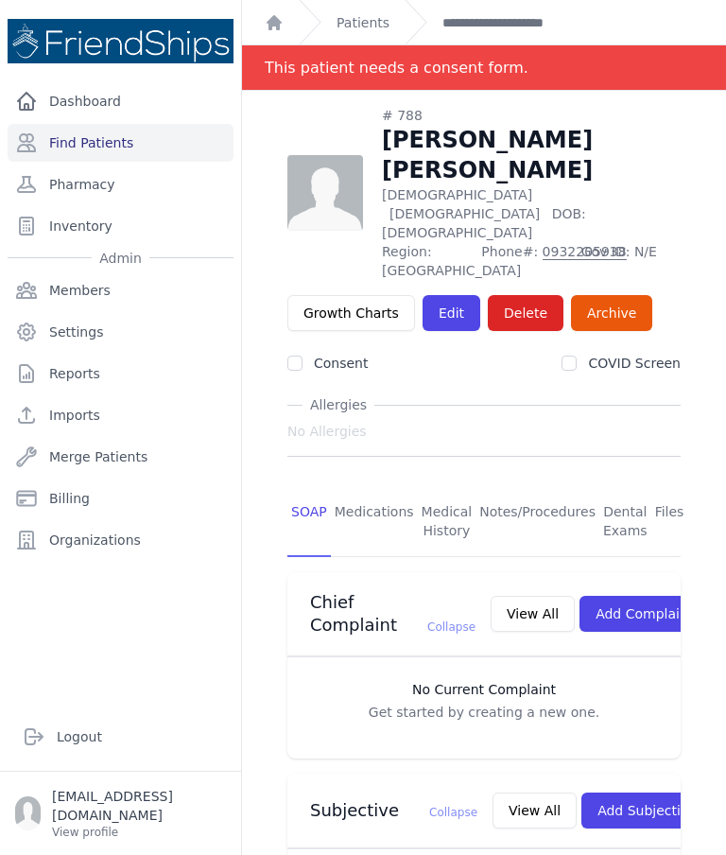
scroll to position [0, 0]
click at [73, 97] on link "Dashboard" at bounding box center [121, 101] width 226 height 38
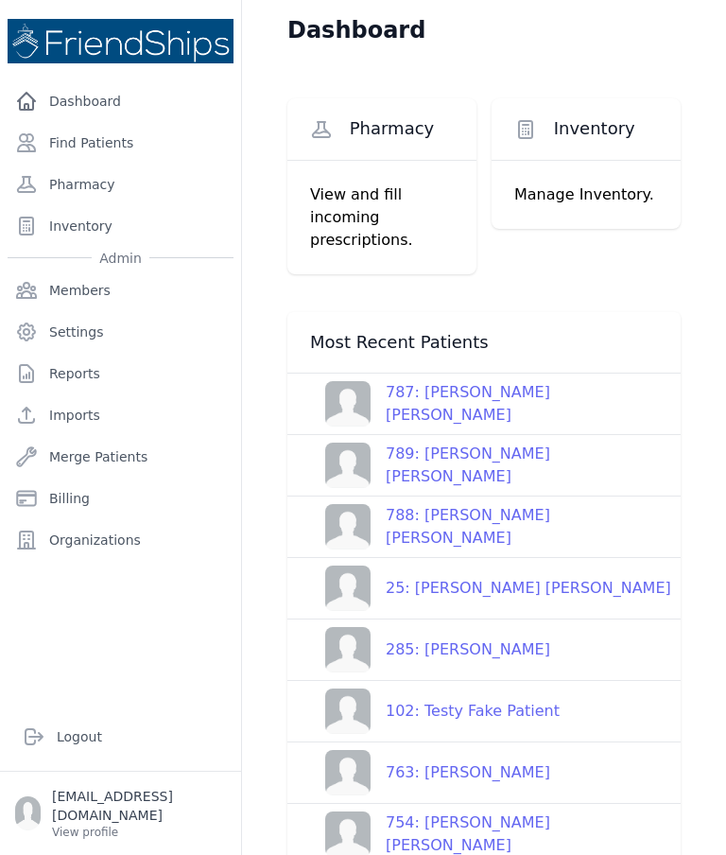
click at [69, 146] on link "Find Patients" at bounding box center [121, 143] width 226 height 38
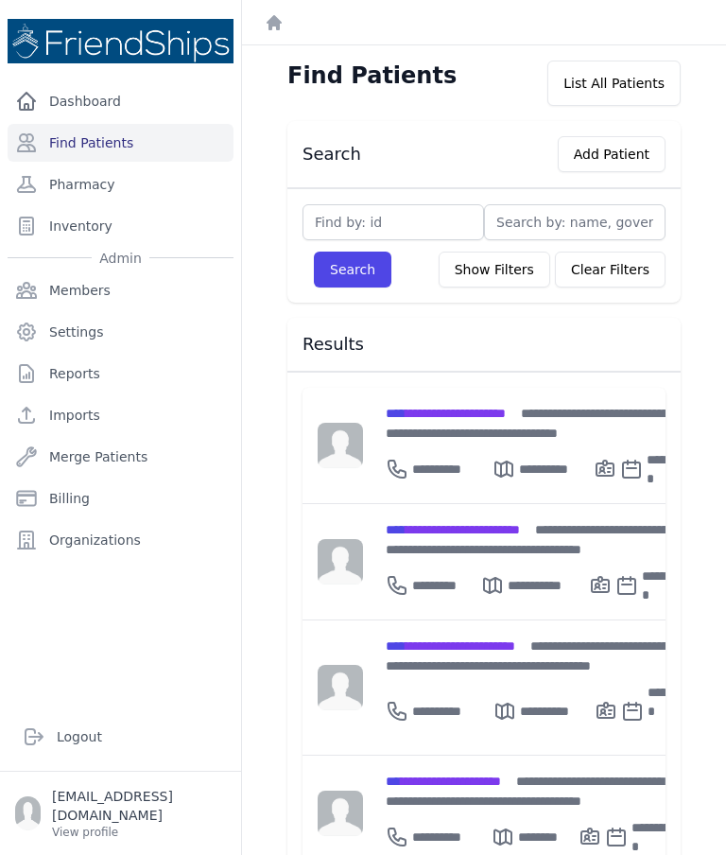
click at [626, 155] on button "Add Patient" at bounding box center [612, 154] width 108 height 36
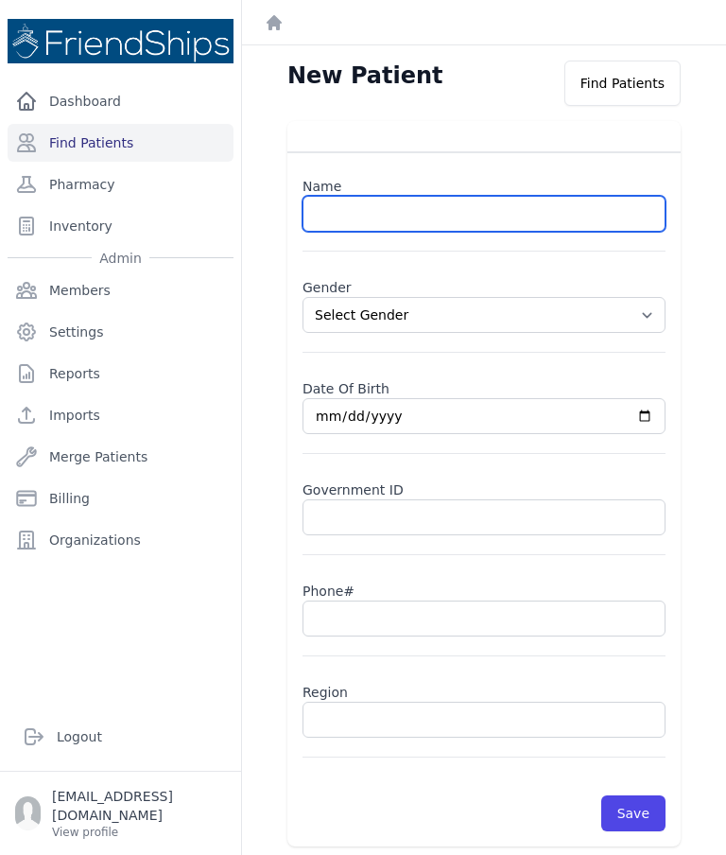
click at [475, 206] on input "text" at bounding box center [484, 214] width 363 height 36
type input "Ali Diab Al-Khalil"
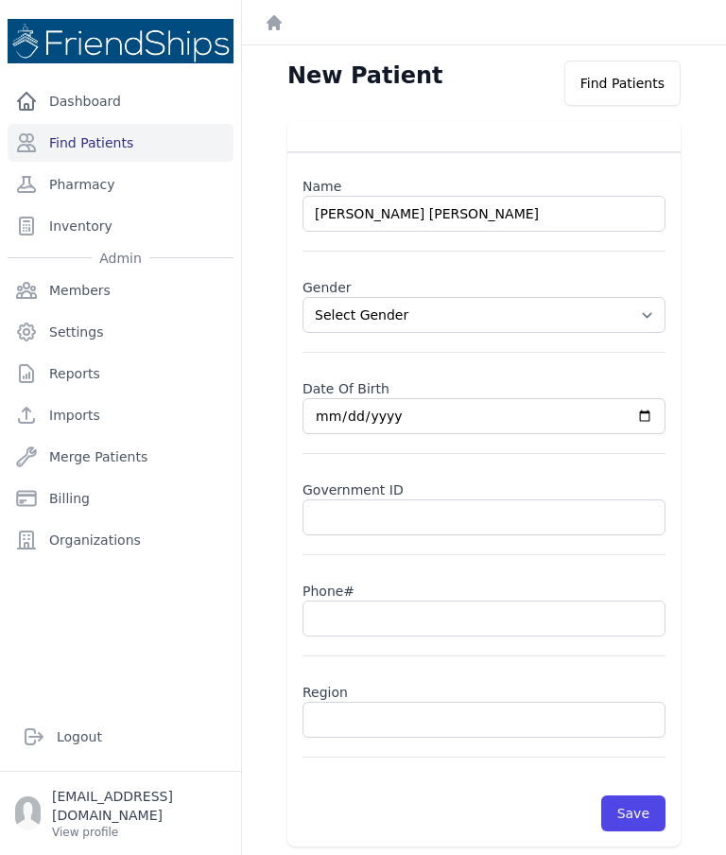
click at [469, 319] on select "Select Gender Male Female" at bounding box center [484, 315] width 363 height 36
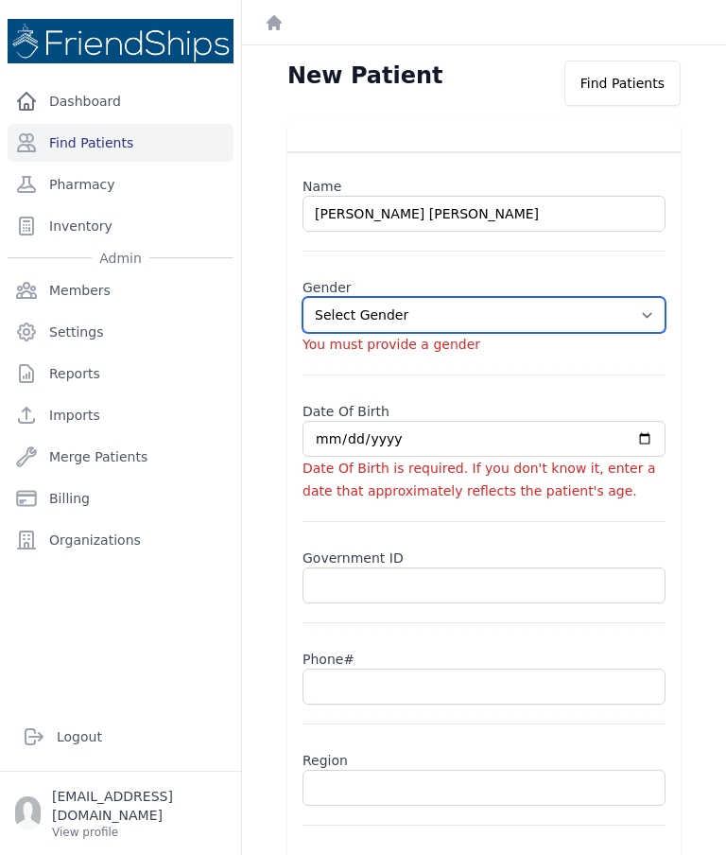
select select "male"
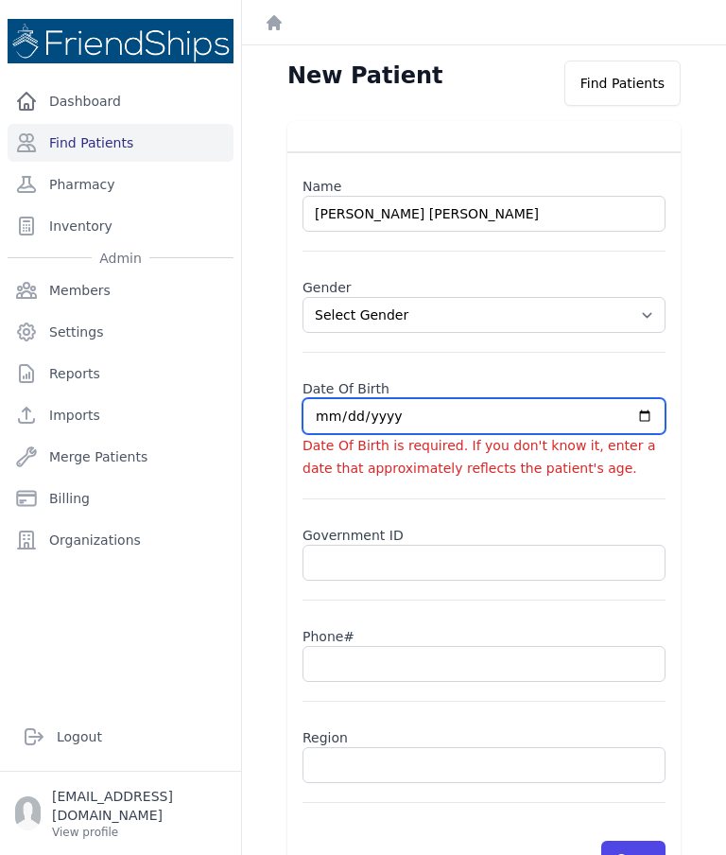
click at [461, 420] on input "date" at bounding box center [484, 416] width 363 height 36
type input "2025-09-21"
select select "male"
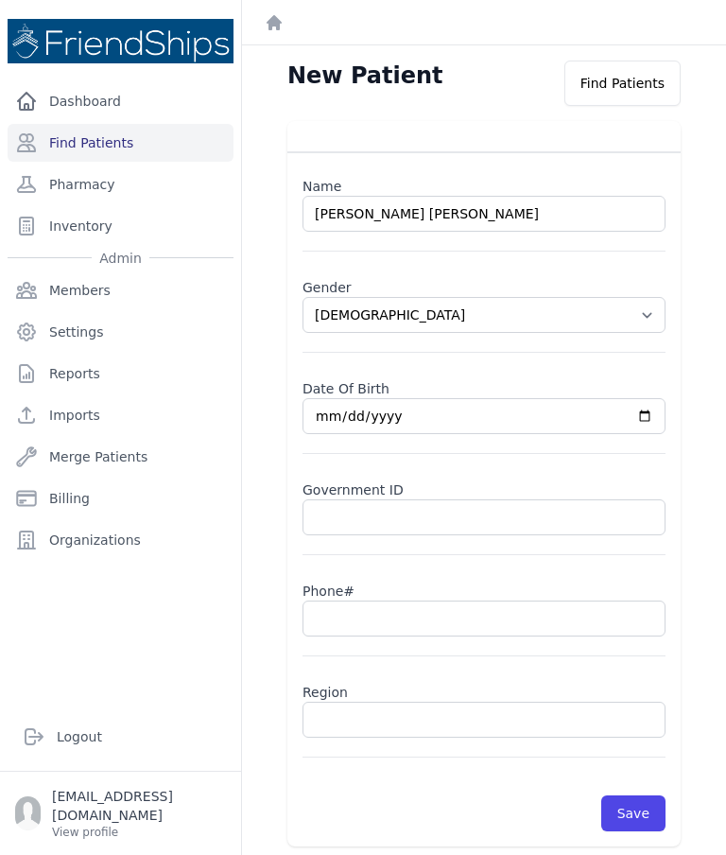
click at [142, 137] on link "Find Patients" at bounding box center [121, 143] width 226 height 38
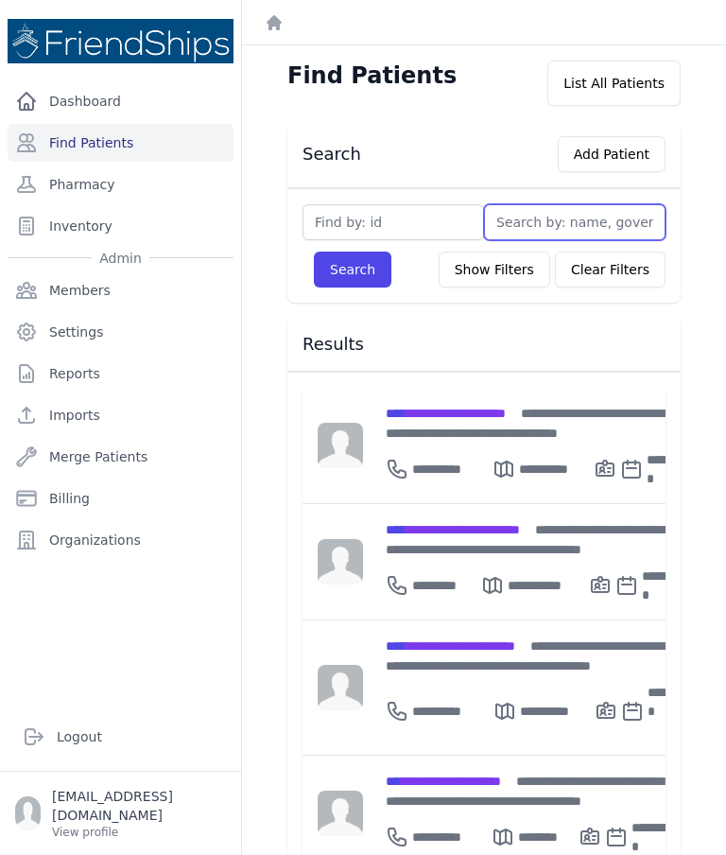
click at [579, 216] on input "text" at bounding box center [575, 222] width 182 height 36
type input "Diab"
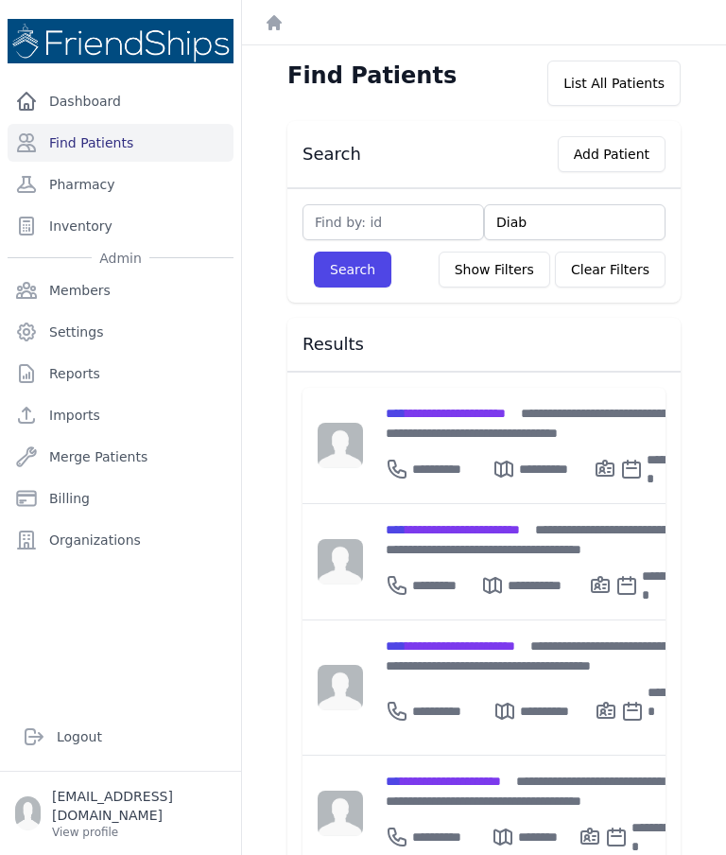
click at [351, 266] on button "Search" at bounding box center [353, 270] width 78 height 36
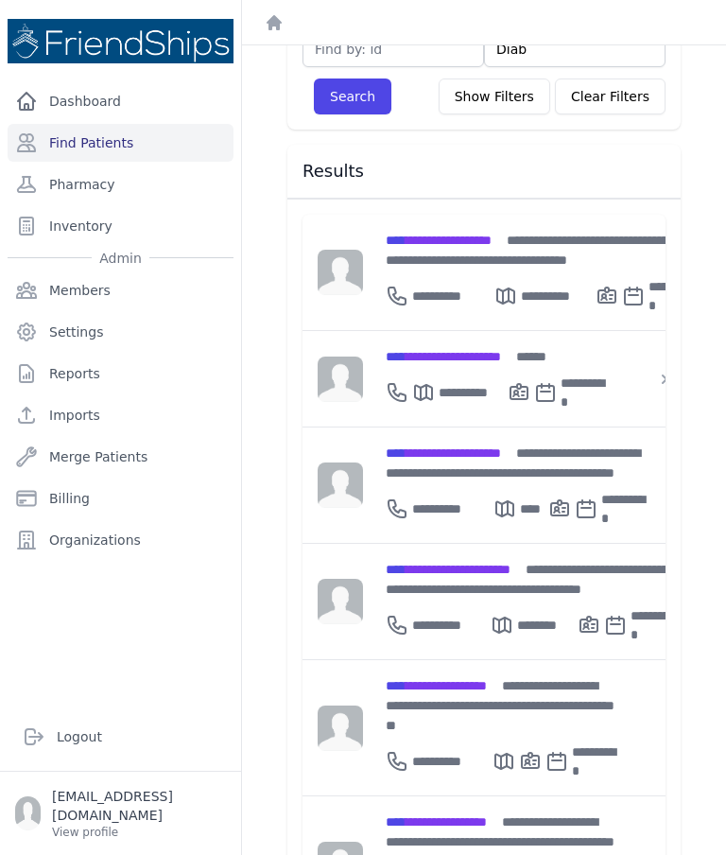
scroll to position [172, 0]
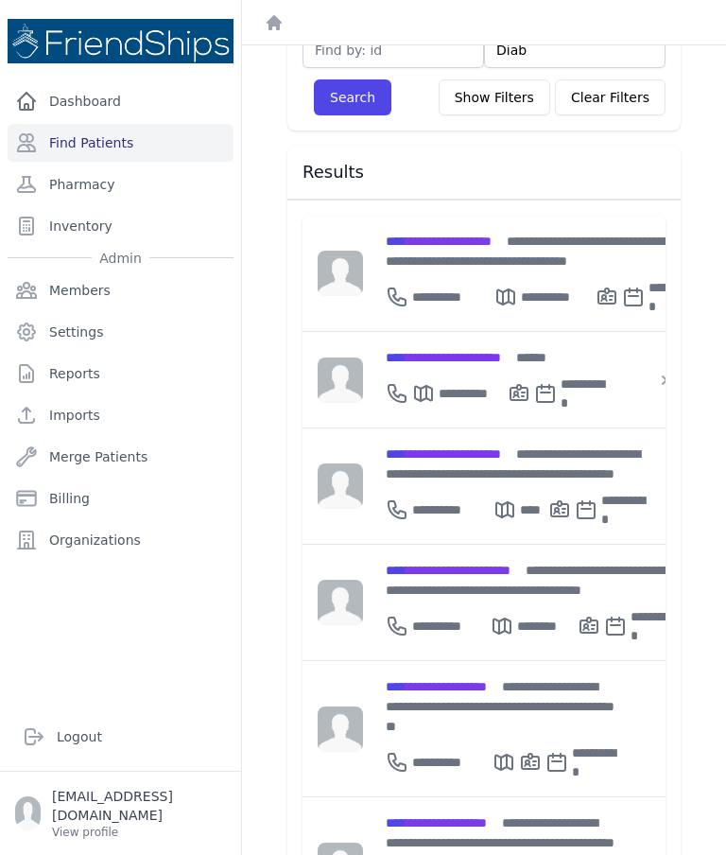
click at [112, 151] on link "Find Patients" at bounding box center [121, 143] width 226 height 38
